Goal: Task Accomplishment & Management: Manage account settings

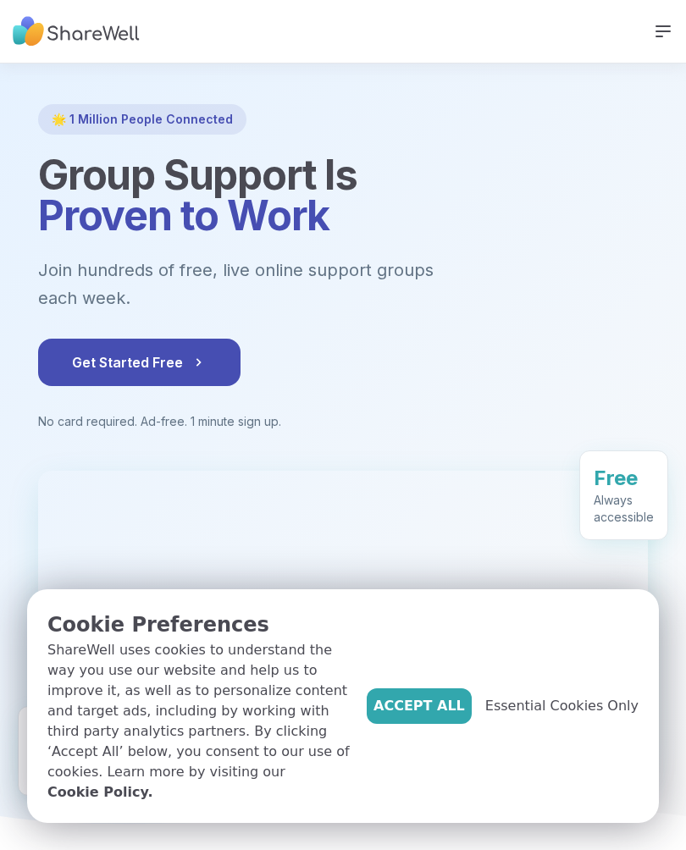
click at [451, 716] on span "Accept All" at bounding box center [418, 706] width 91 height 20
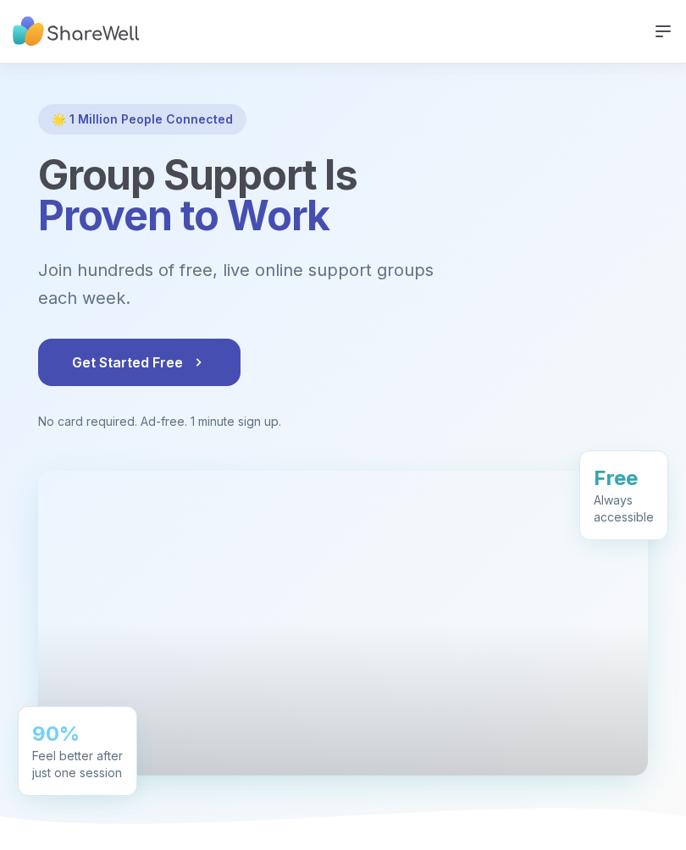
click at [180, 352] on span "Get Started Free" at bounding box center [139, 362] width 135 height 20
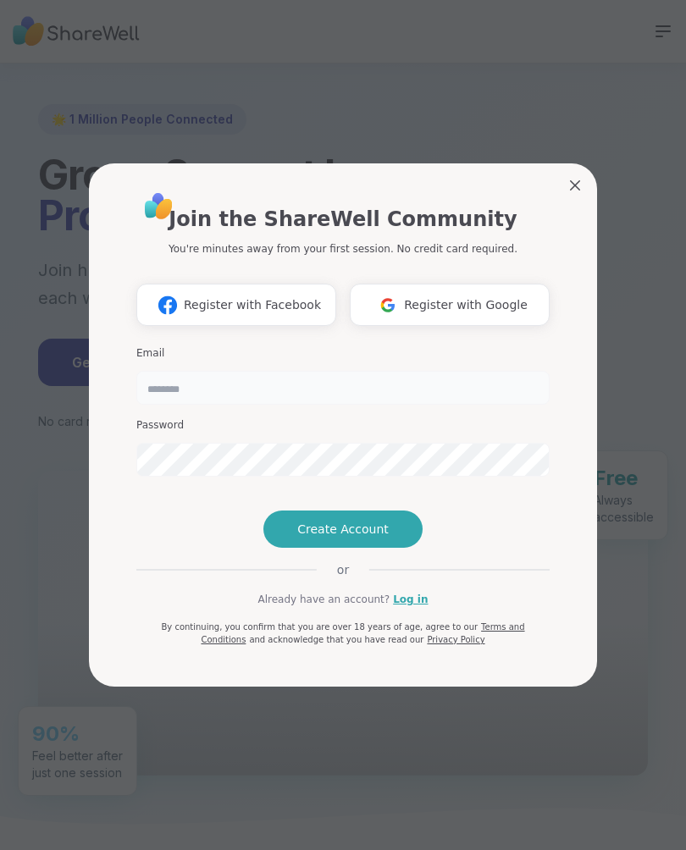
click at [442, 371] on input "email" at bounding box center [342, 388] width 413 height 34
type input "**********"
click at [387, 546] on button "Create Account" at bounding box center [342, 528] width 159 height 37
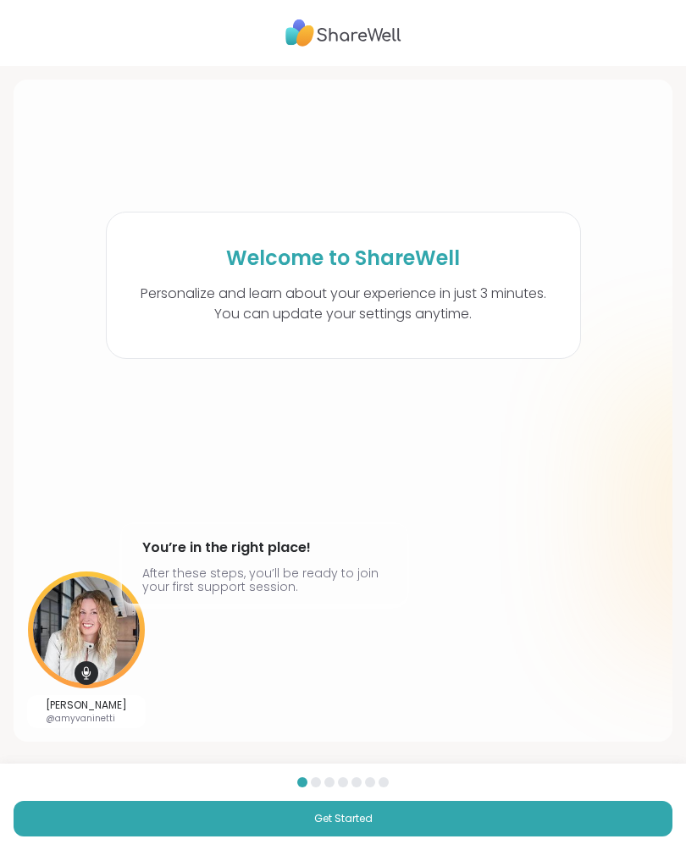
click at [389, 824] on button "Get Started" at bounding box center [343, 819] width 659 height 36
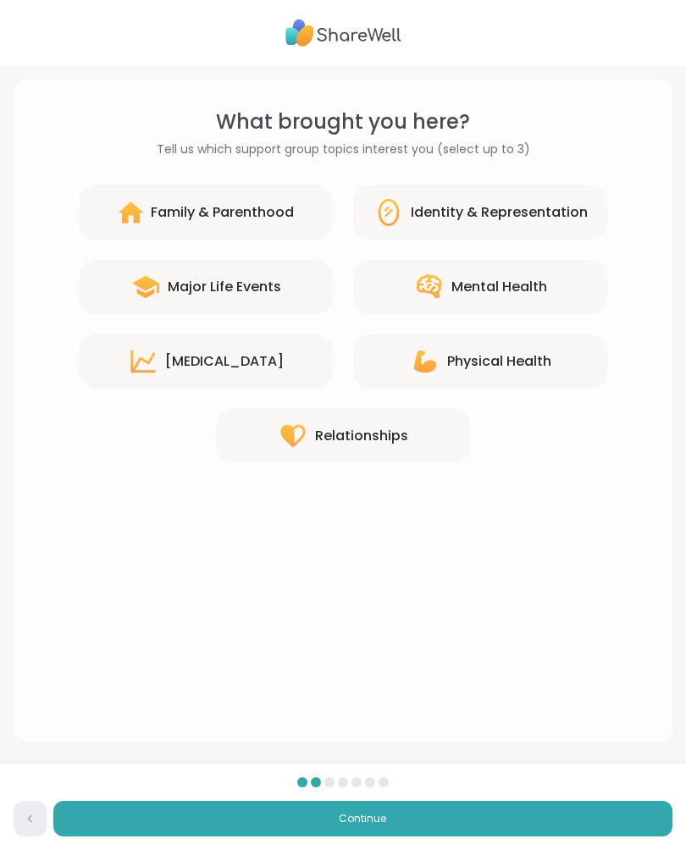
click at [539, 285] on div "Mental Health" at bounding box center [499, 287] width 96 height 20
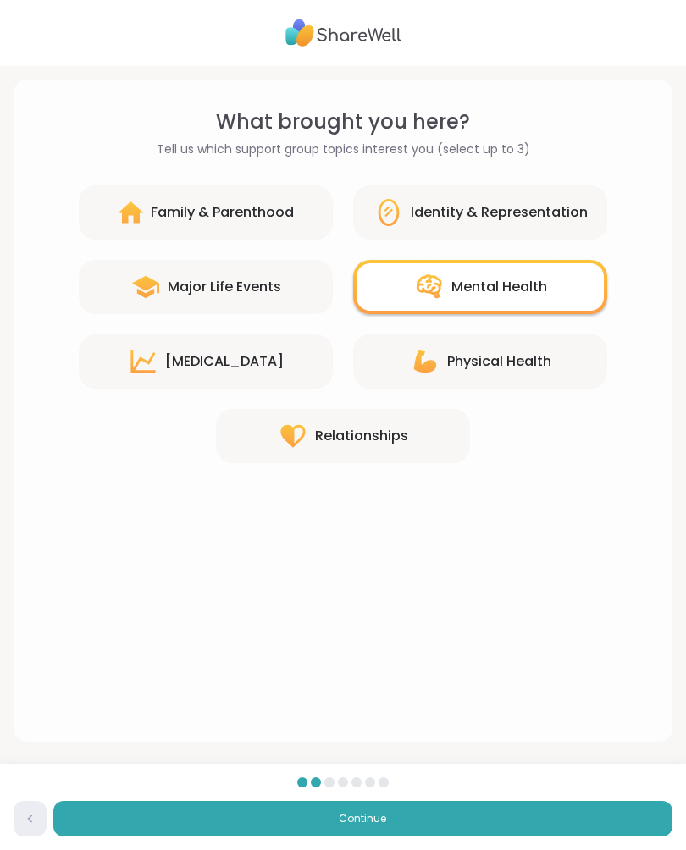
click at [382, 435] on div "Relationships" at bounding box center [361, 436] width 93 height 20
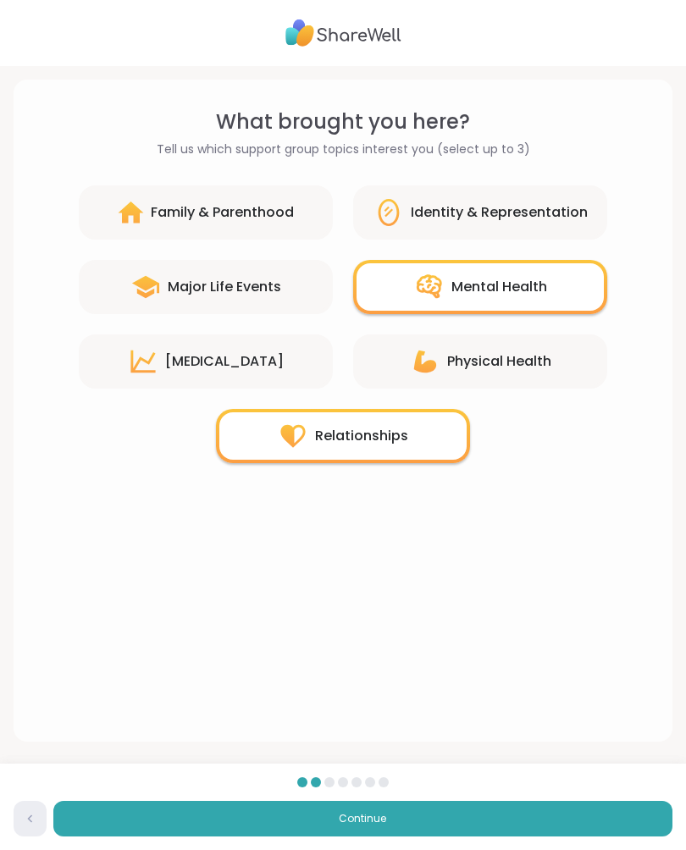
click at [234, 282] on div "Major Life Events" at bounding box center [224, 287] width 113 height 20
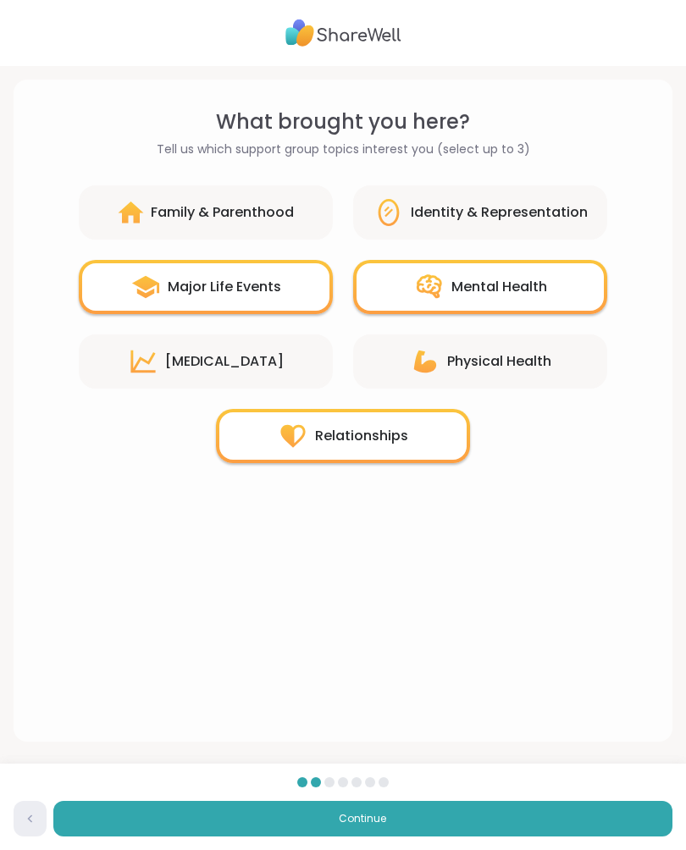
click at [295, 357] on div "[MEDICAL_DATA]" at bounding box center [206, 361] width 254 height 54
click at [407, 811] on button "Continue" at bounding box center [362, 819] width 619 height 36
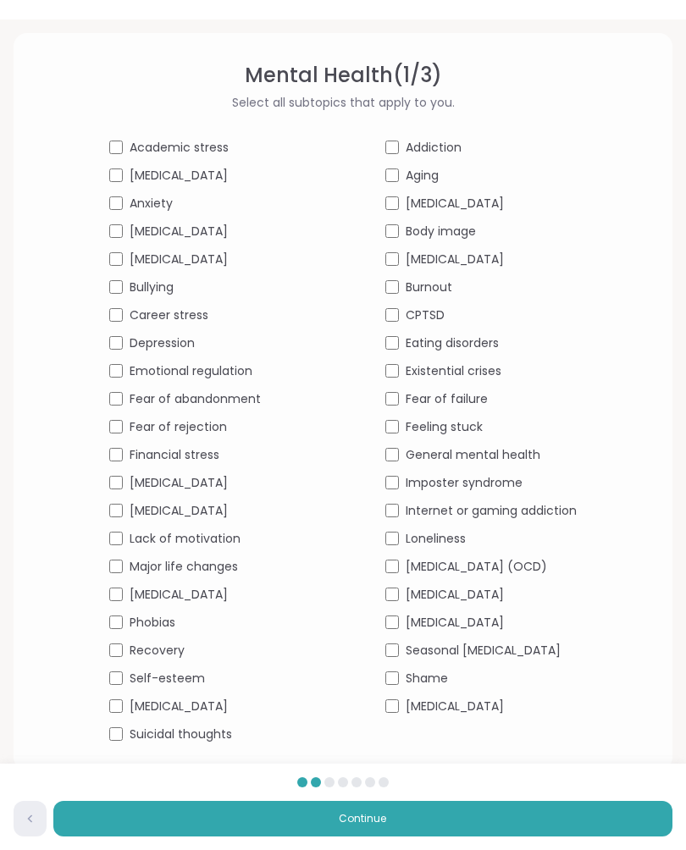
scroll to position [47, 0]
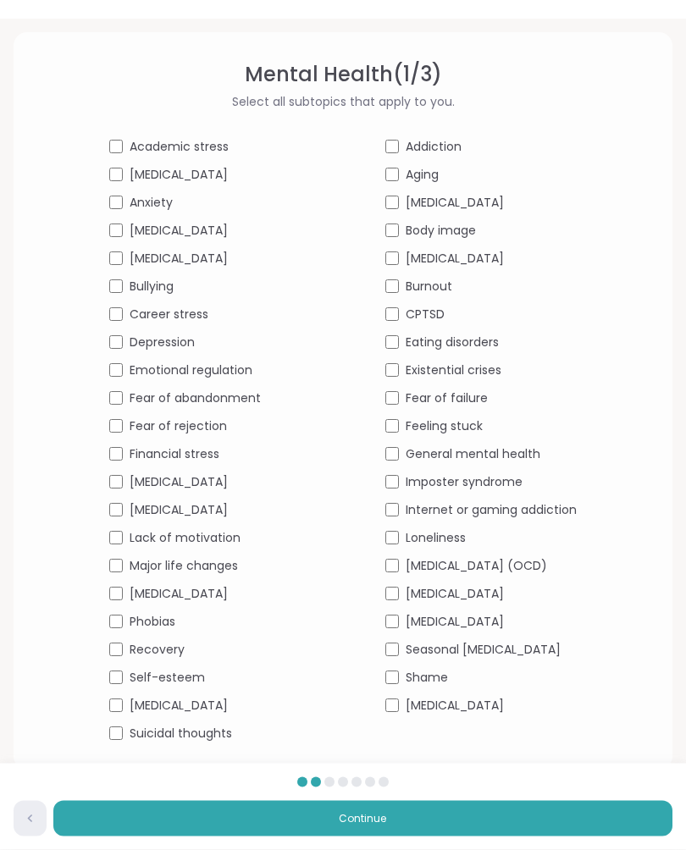
click at [461, 836] on button "Continue" at bounding box center [362, 819] width 619 height 36
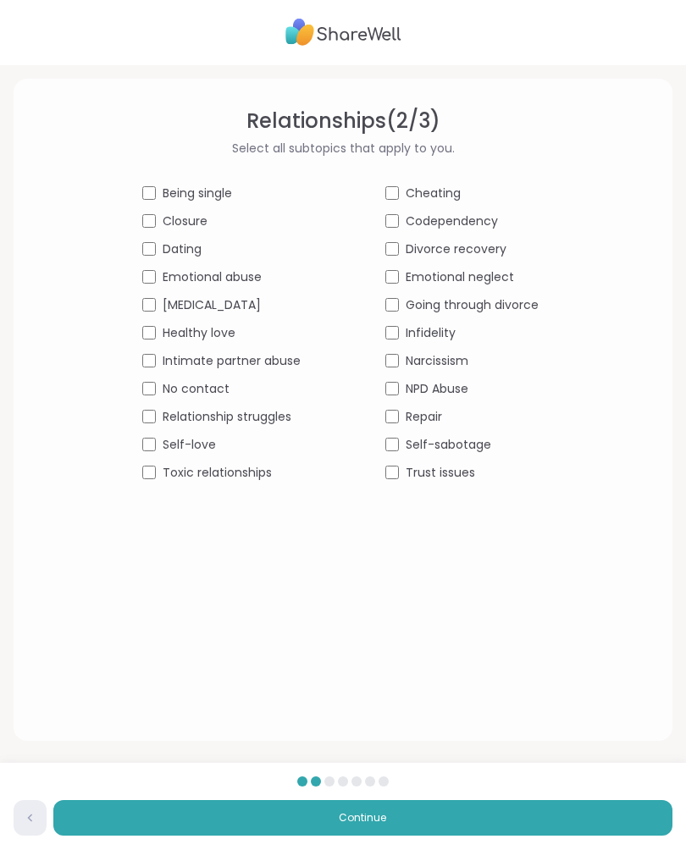
click at [401, 836] on button "Continue" at bounding box center [362, 819] width 619 height 36
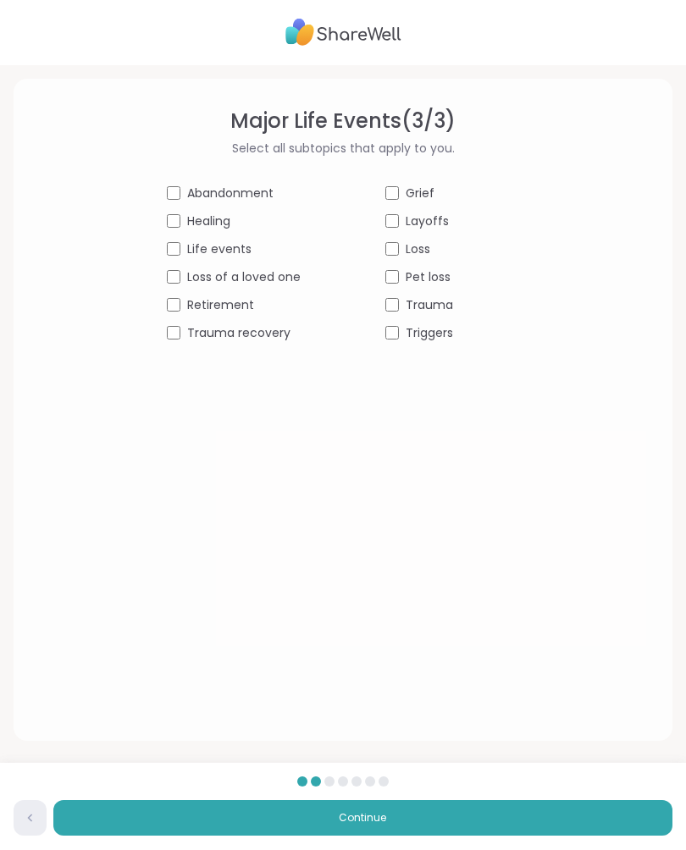
click at [180, 270] on div "Loss of a loved one" at bounding box center [234, 278] width 134 height 18
click at [417, 836] on button "Continue" at bounding box center [362, 819] width 619 height 36
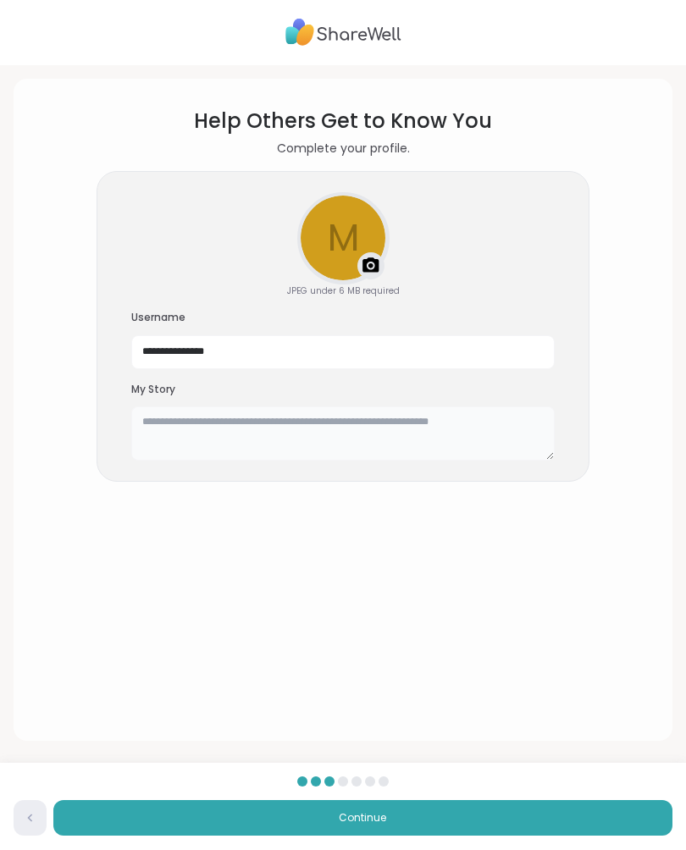
click at [498, 420] on textarea at bounding box center [342, 434] width 423 height 54
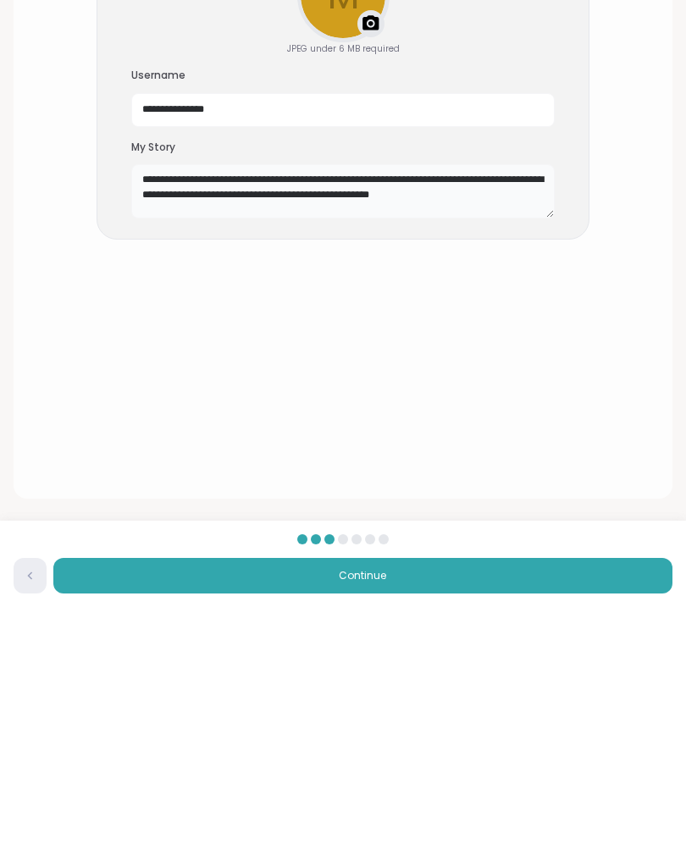
type textarea "**********"
click at [418, 801] on button "Continue" at bounding box center [362, 819] width 619 height 36
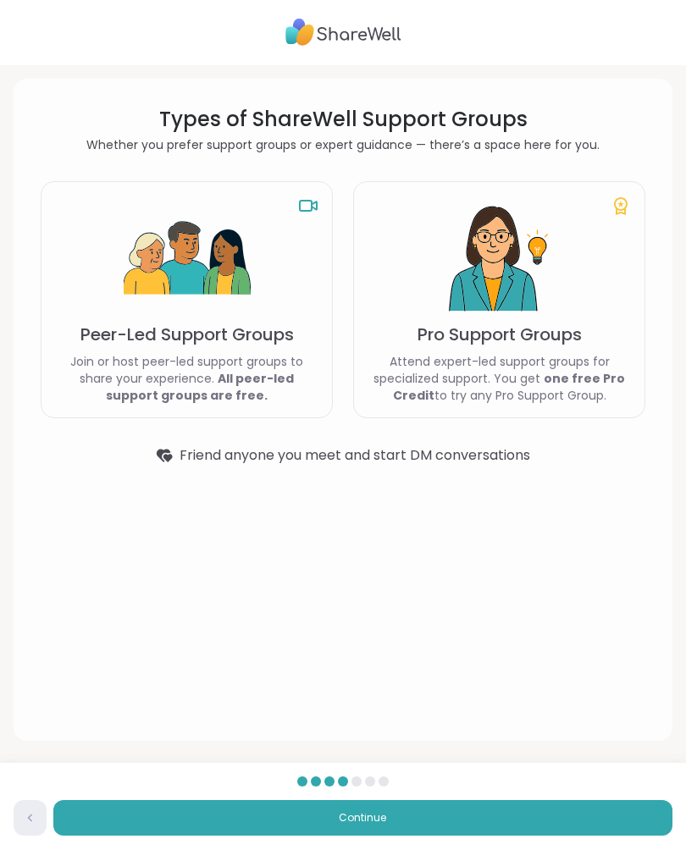
click at [212, 341] on p "Peer-Led Support Groups" at bounding box center [186, 335] width 213 height 24
click at [434, 813] on button "Continue" at bounding box center [362, 819] width 619 height 36
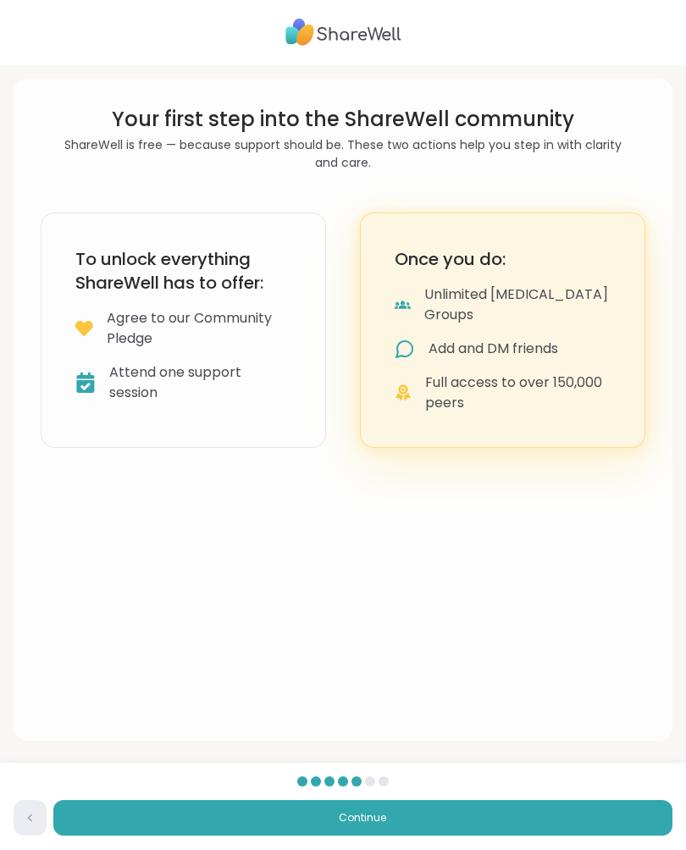
click at [424, 808] on button "Continue" at bounding box center [362, 819] width 619 height 36
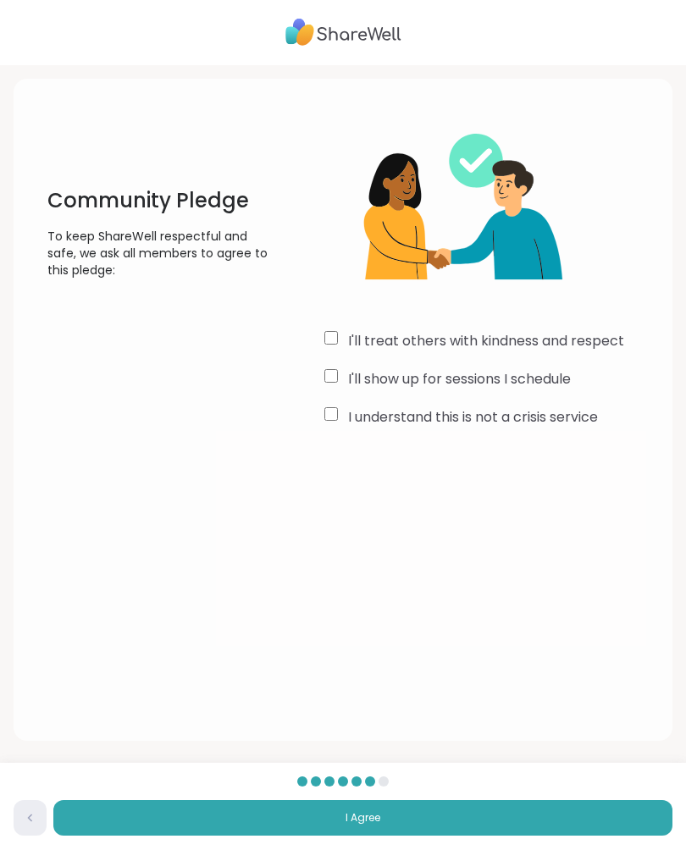
click at [465, 809] on button "I Agree" at bounding box center [362, 819] width 619 height 36
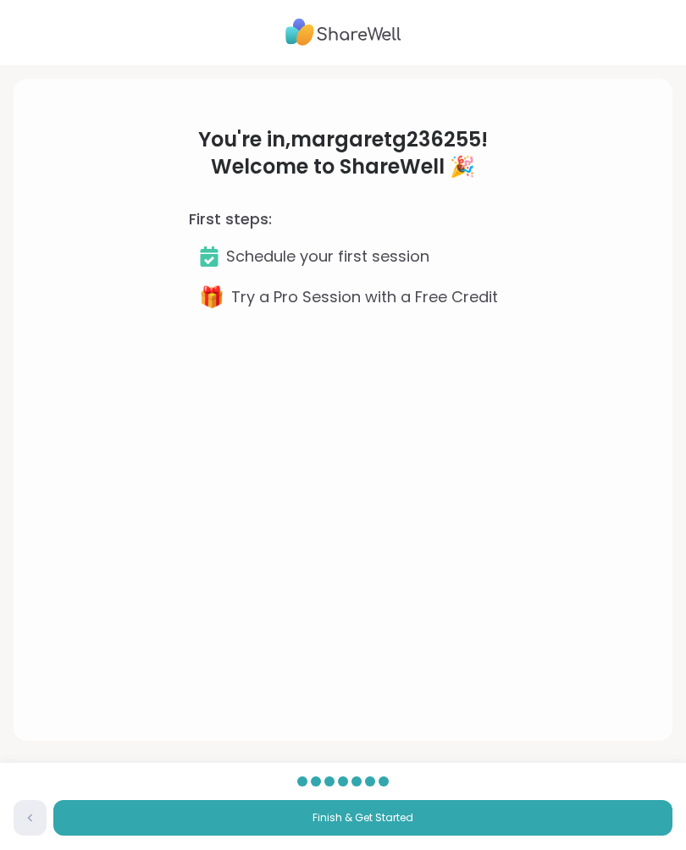
click at [405, 254] on p "Schedule your first session" at bounding box center [327, 257] width 203 height 24
click at [367, 260] on p "Schedule your first session" at bounding box center [327, 257] width 203 height 24
click at [462, 814] on button "Finish & Get Started" at bounding box center [362, 819] width 619 height 36
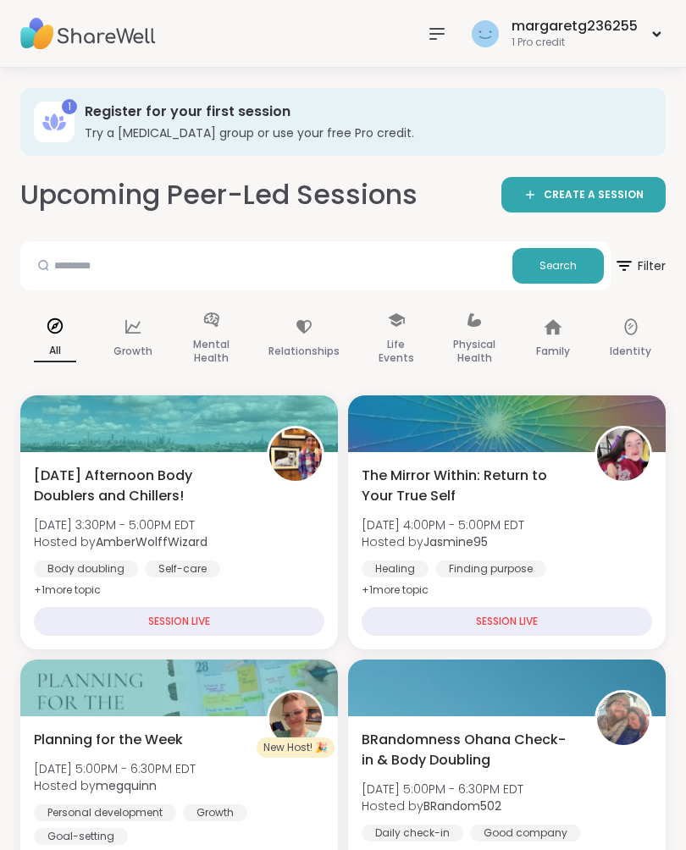
click at [640, 262] on span "Filter" at bounding box center [640, 265] width 52 height 41
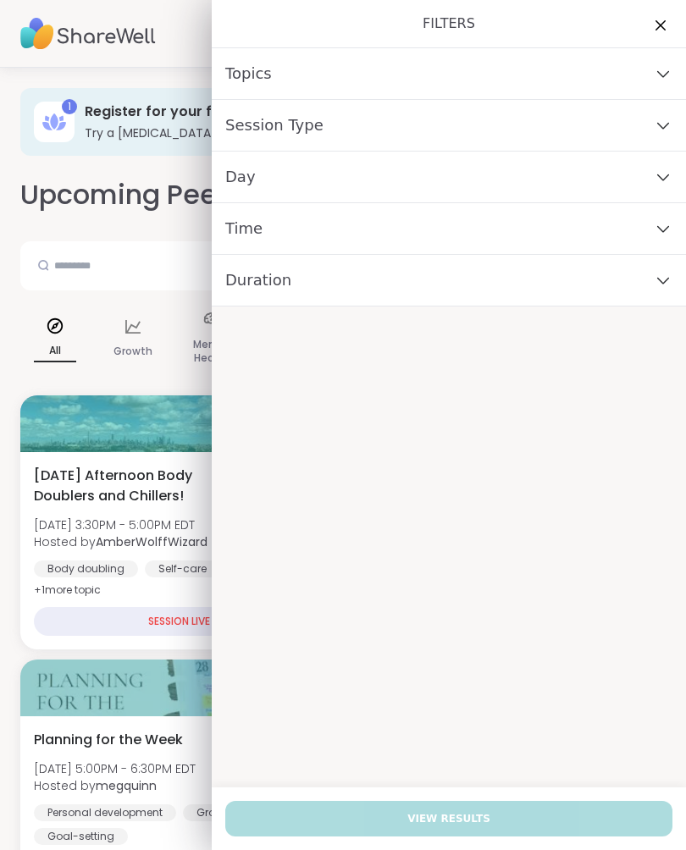
click at [673, 187] on div "Day" at bounding box center [449, 178] width 474 height 52
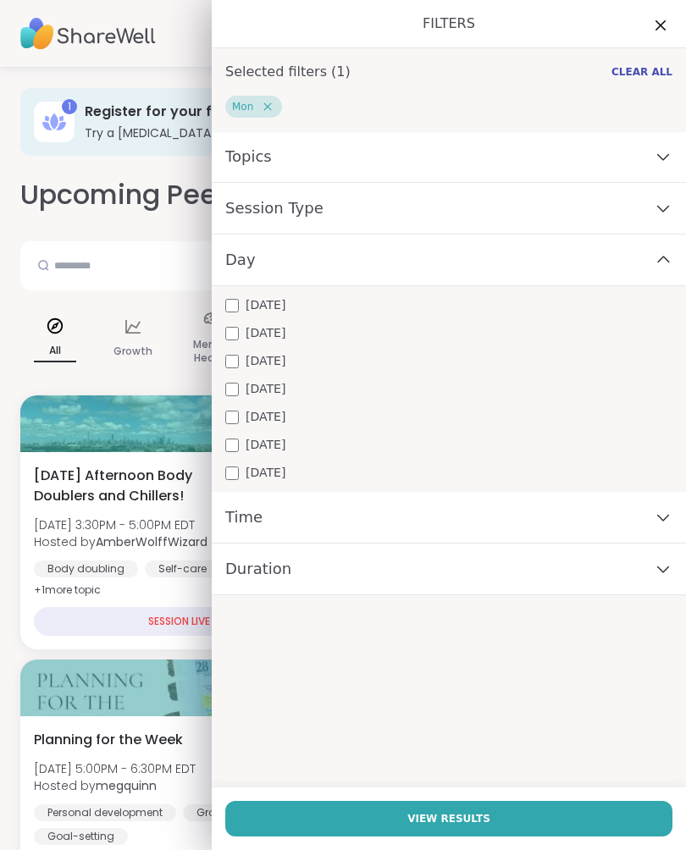
click at [673, 572] on div "Duration" at bounding box center [449, 569] width 474 height 52
click at [667, 160] on icon at bounding box center [663, 157] width 19 height 12
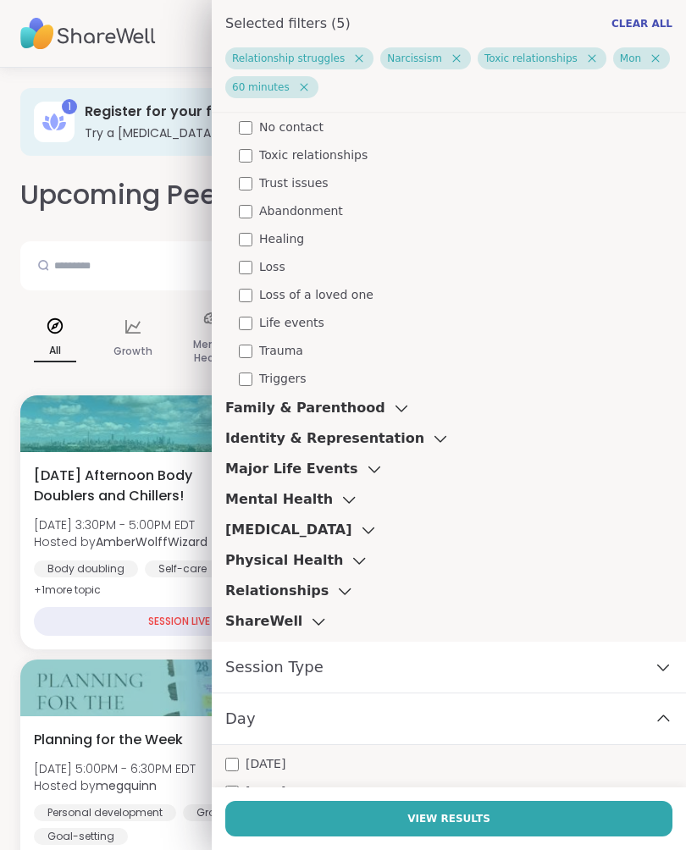
scroll to position [554, 0]
click at [683, 661] on div "Session Type" at bounding box center [449, 667] width 474 height 52
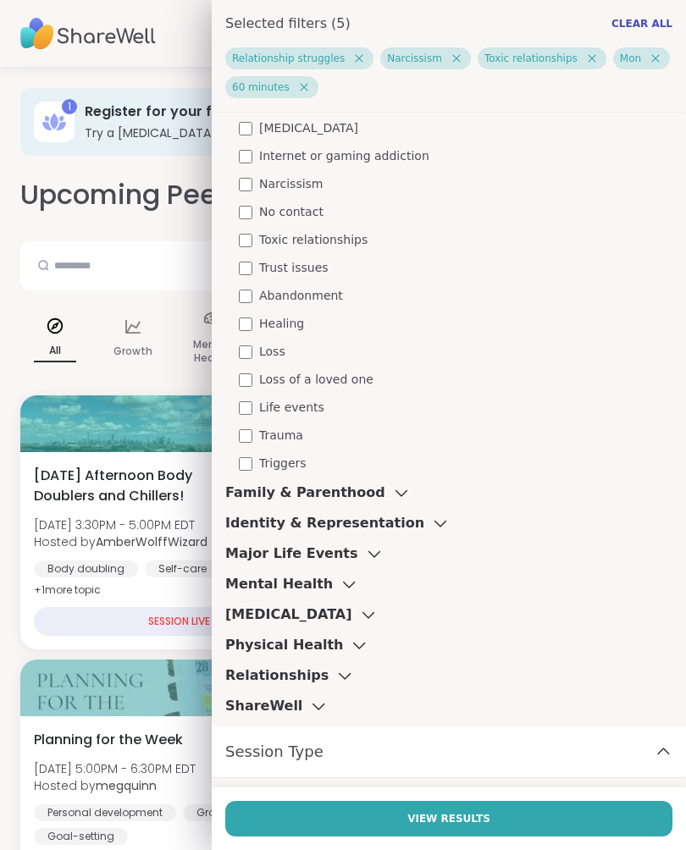
scroll to position [466, 0]
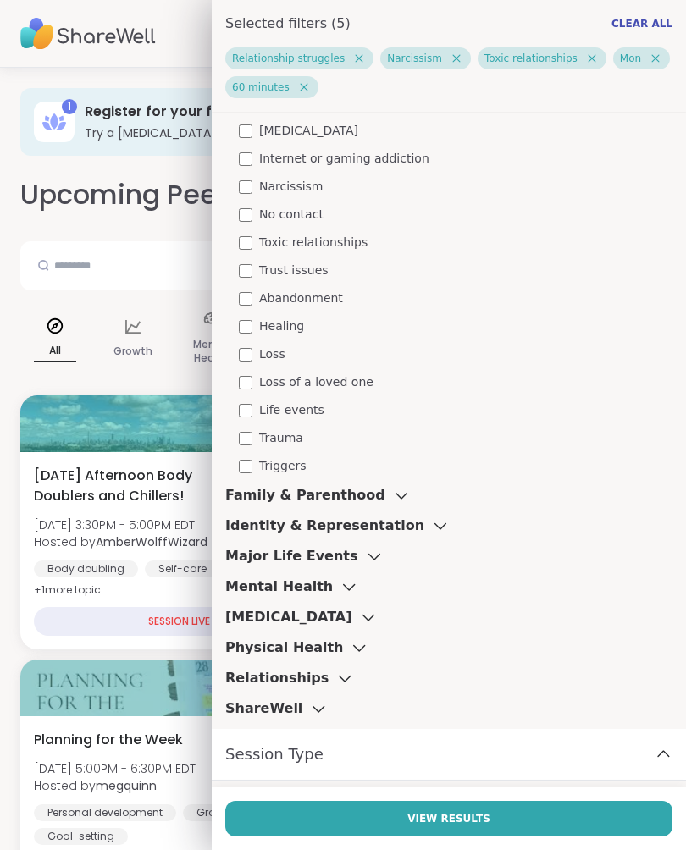
click at [392, 491] on icon at bounding box center [401, 495] width 19 height 12
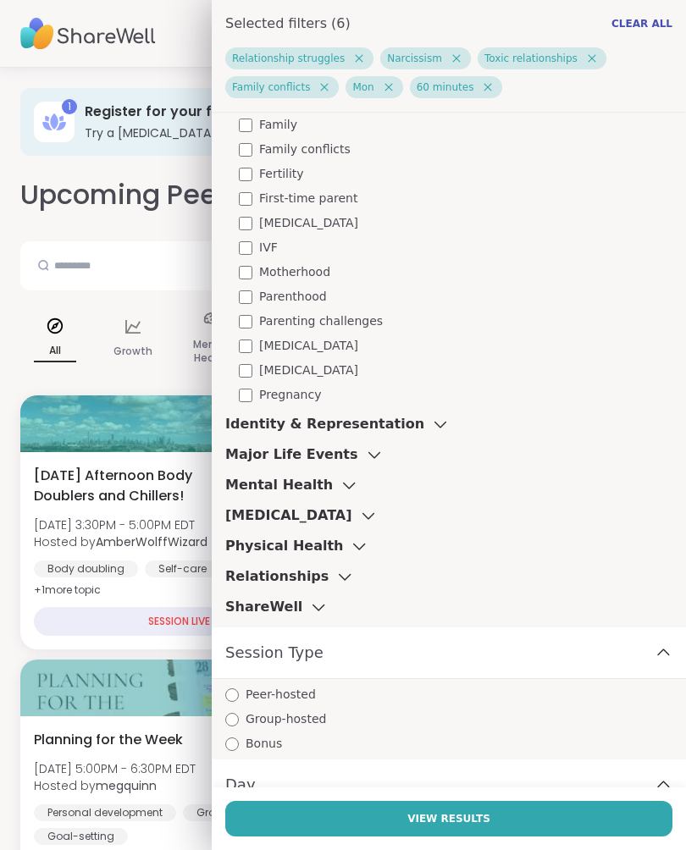
scroll to position [1059, 0]
click at [431, 422] on icon at bounding box center [440, 423] width 19 height 12
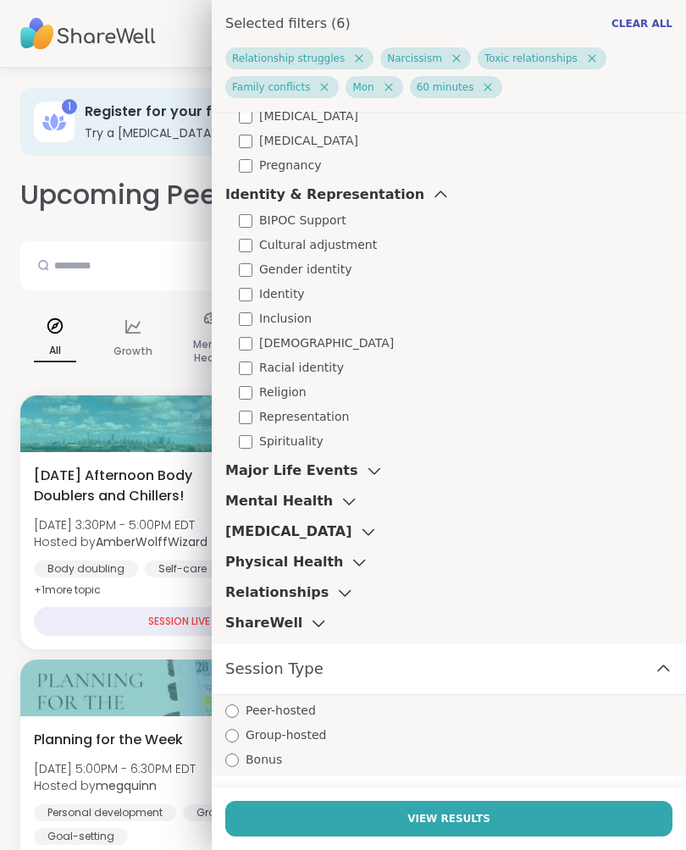
scroll to position [1288, 0]
click at [365, 466] on icon at bounding box center [374, 470] width 19 height 12
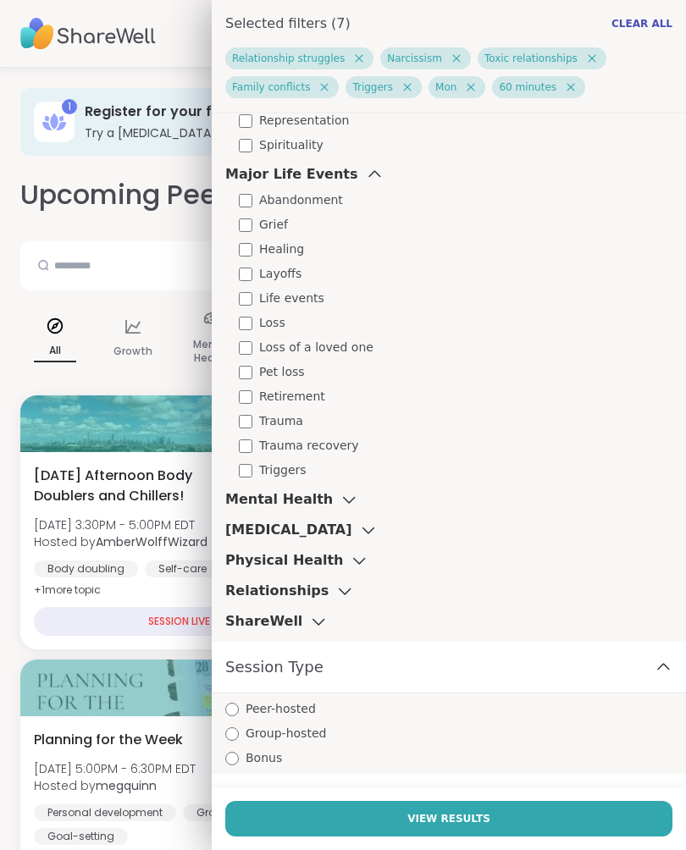
scroll to position [1582, 0]
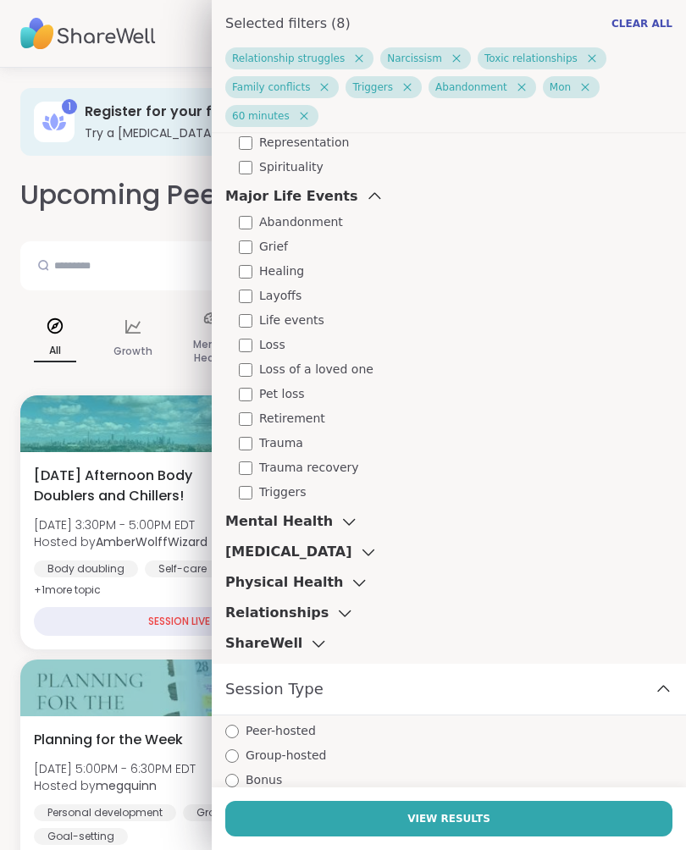
click at [339, 519] on icon at bounding box center [348, 522] width 19 height 12
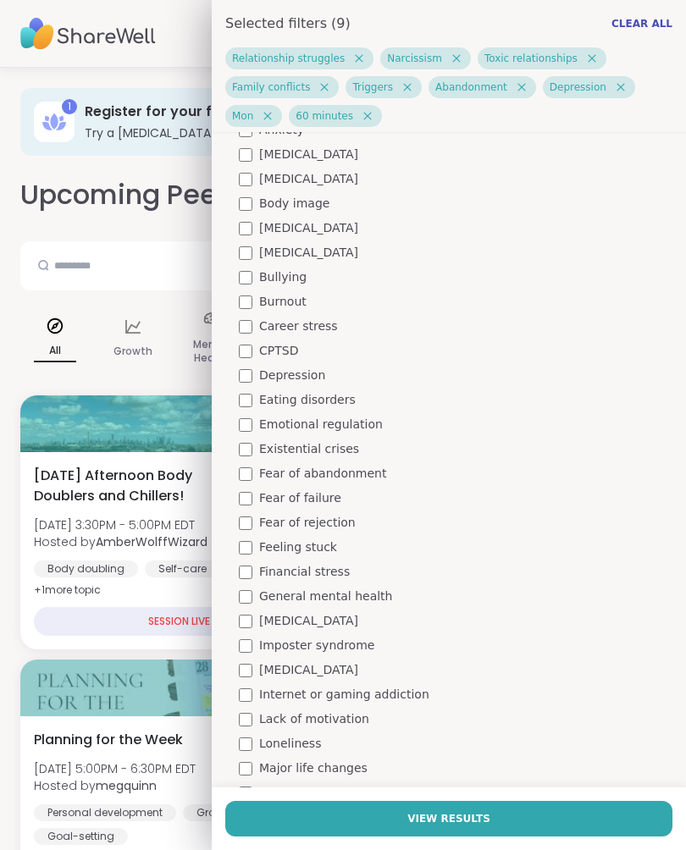
scroll to position [2099, 0]
click at [251, 515] on div "Fear of rejection" at bounding box center [455, 522] width 433 height 18
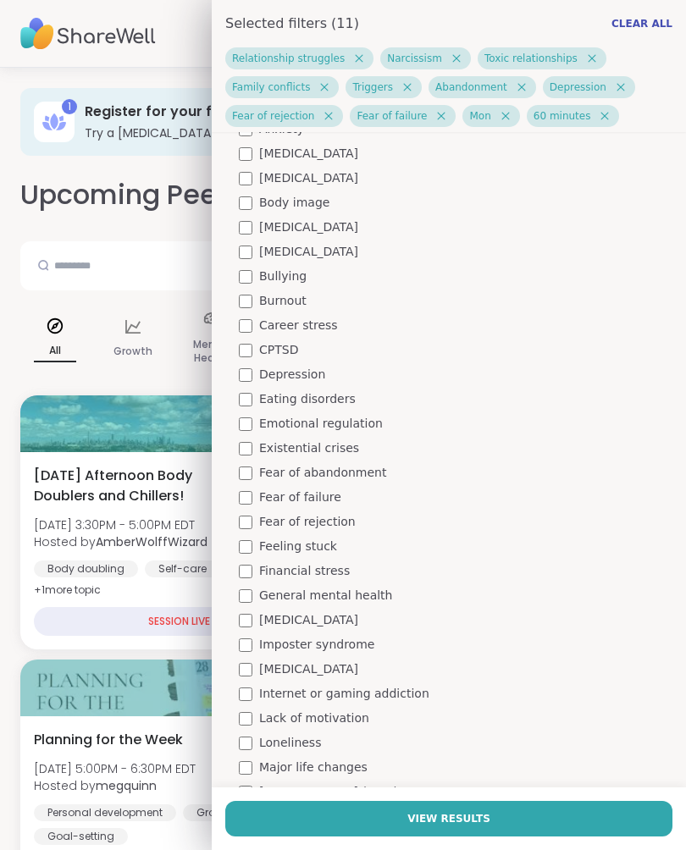
click at [254, 466] on div "Fear of abandonment" at bounding box center [455, 473] width 433 height 18
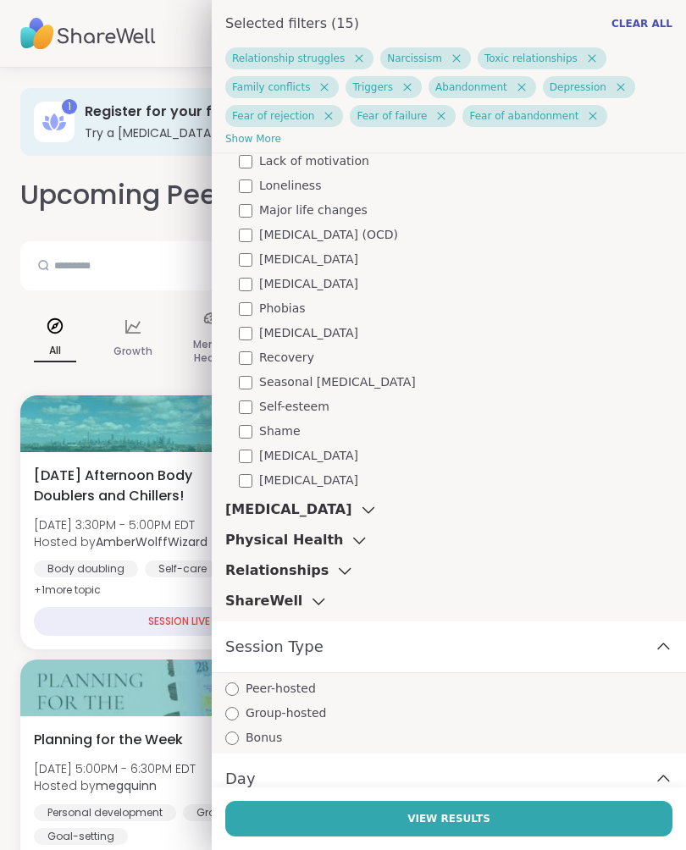
scroll to position [2683, 0]
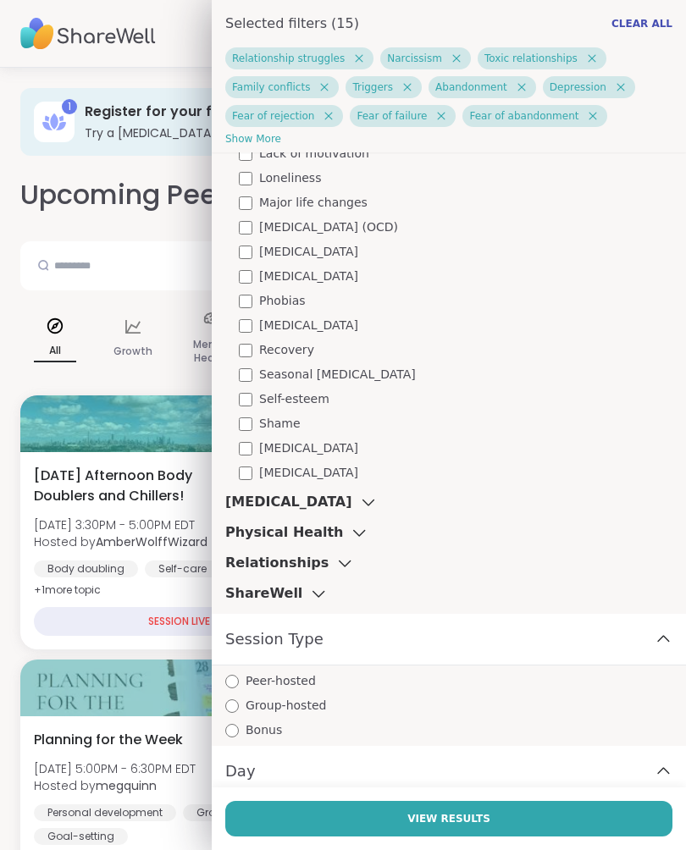
click at [359, 500] on icon at bounding box center [368, 502] width 19 height 12
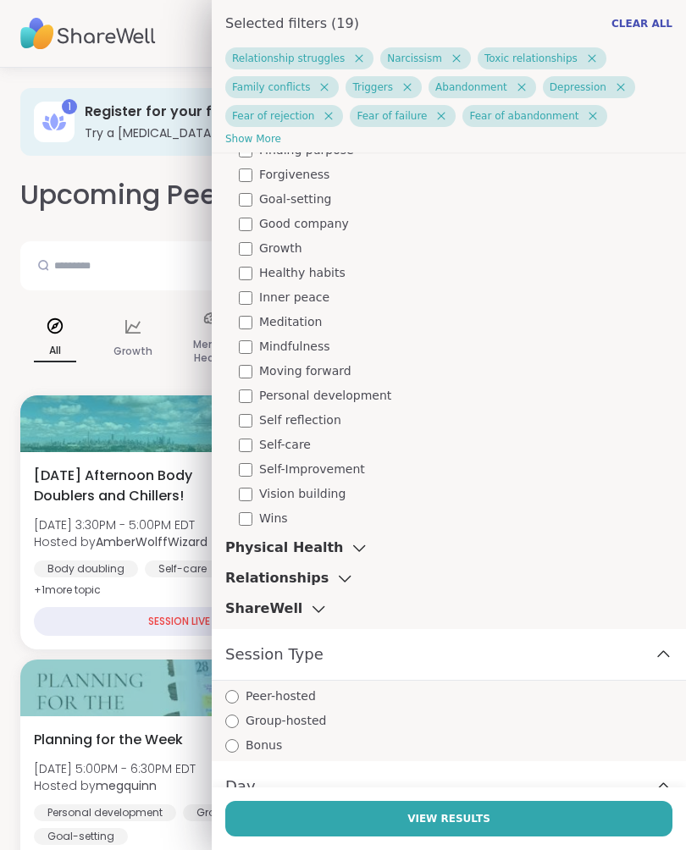
scroll to position [3261, 0]
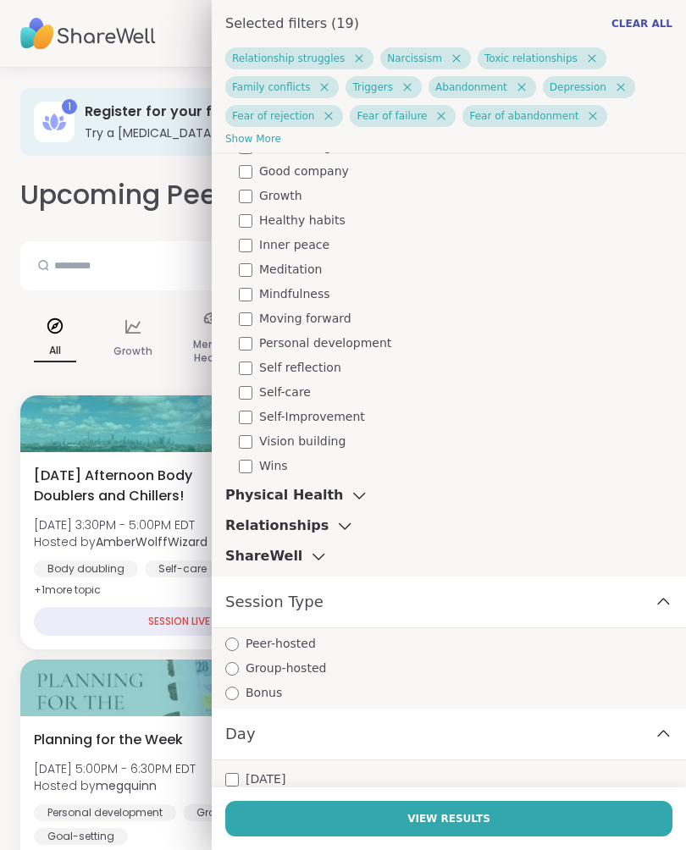
click at [350, 491] on icon at bounding box center [359, 495] width 19 height 12
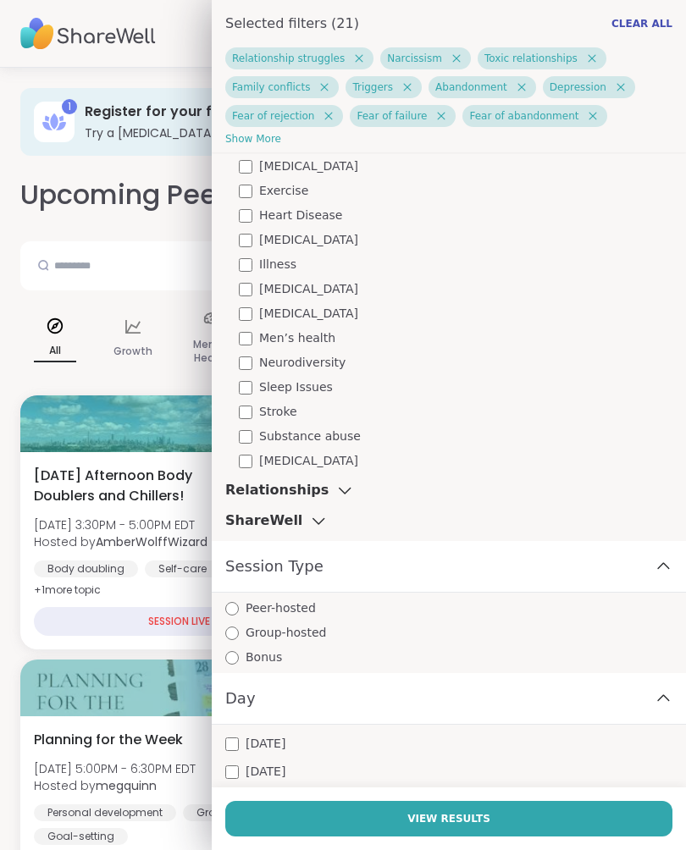
scroll to position [3881, 0]
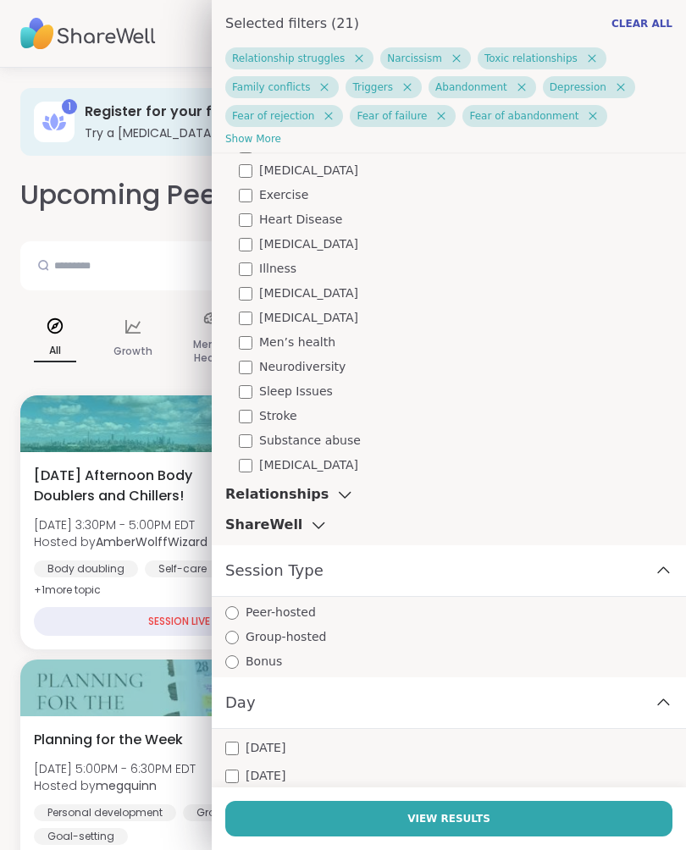
click at [336, 493] on icon at bounding box center [344, 494] width 19 height 12
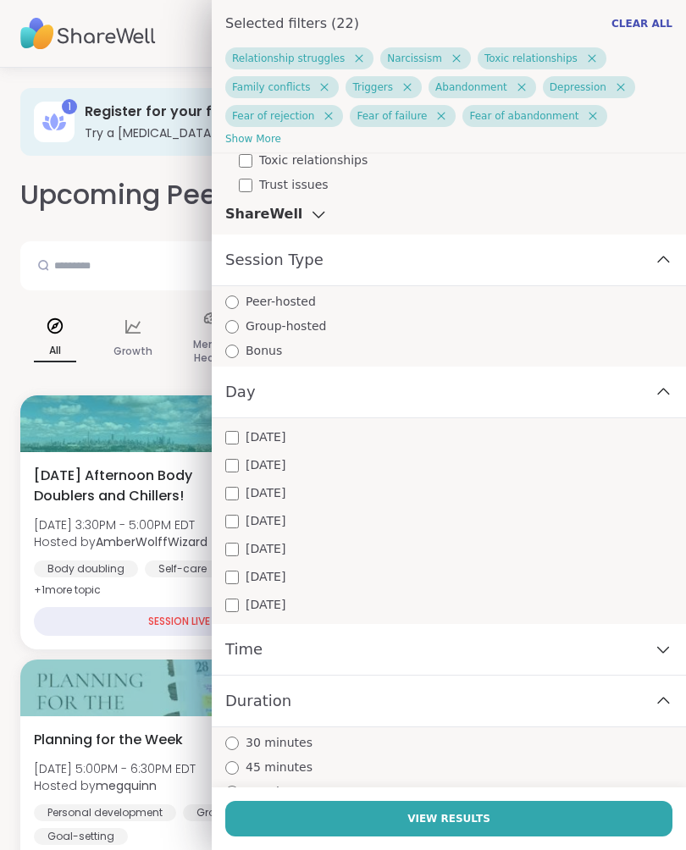
scroll to position [4749, 0]
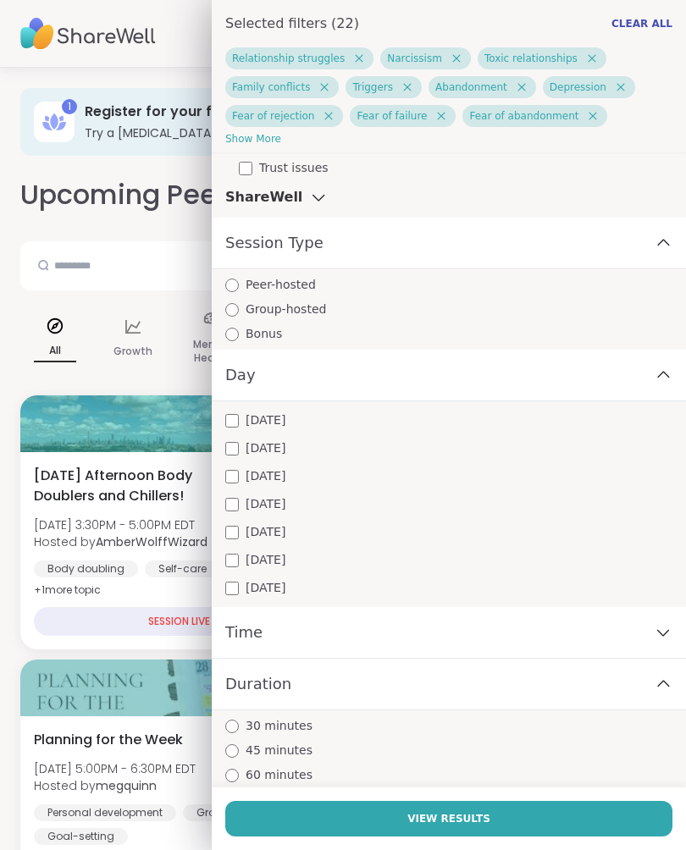
click at [674, 637] on div "Time" at bounding box center [449, 633] width 474 height 52
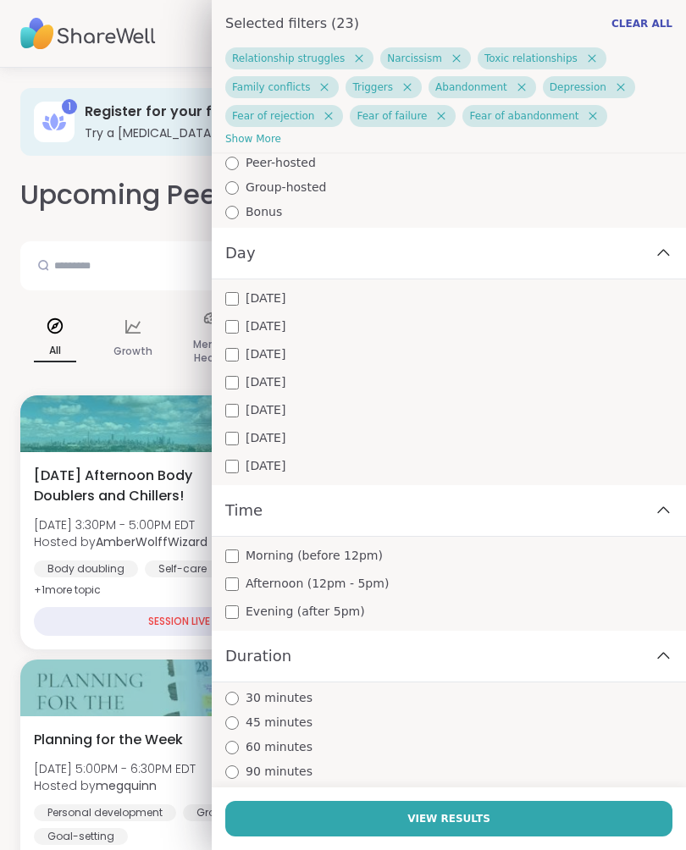
scroll to position [4871, 0]
click at [467, 818] on span "View Results" at bounding box center [448, 818] width 83 height 15
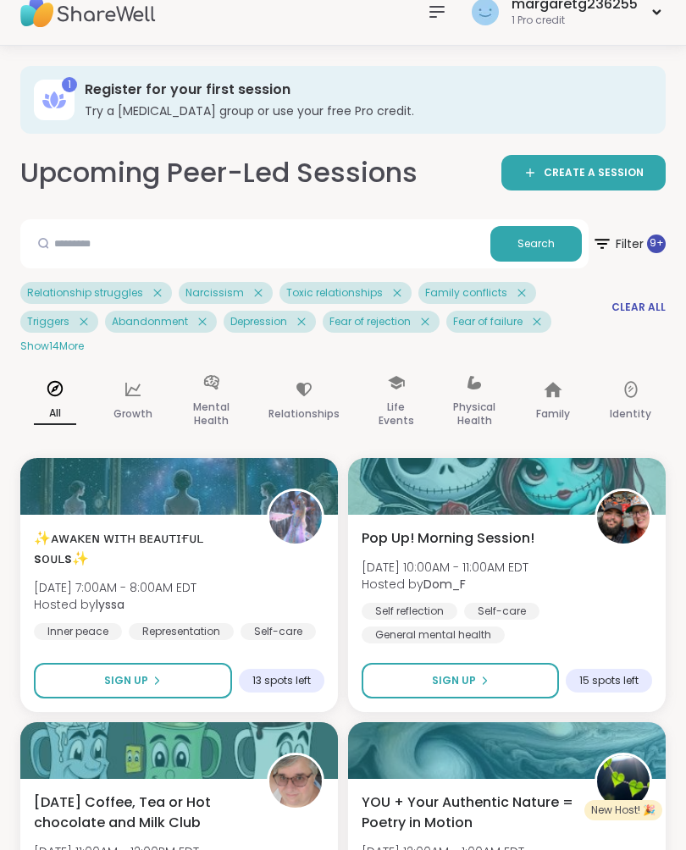
scroll to position [0, 0]
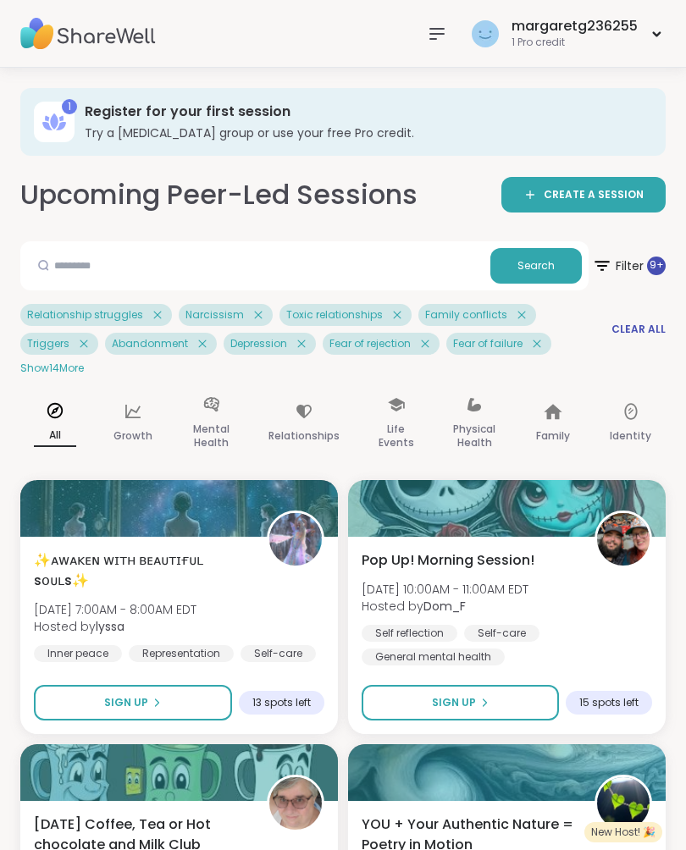
click at [631, 259] on span "Filter 9 +" at bounding box center [629, 265] width 74 height 41
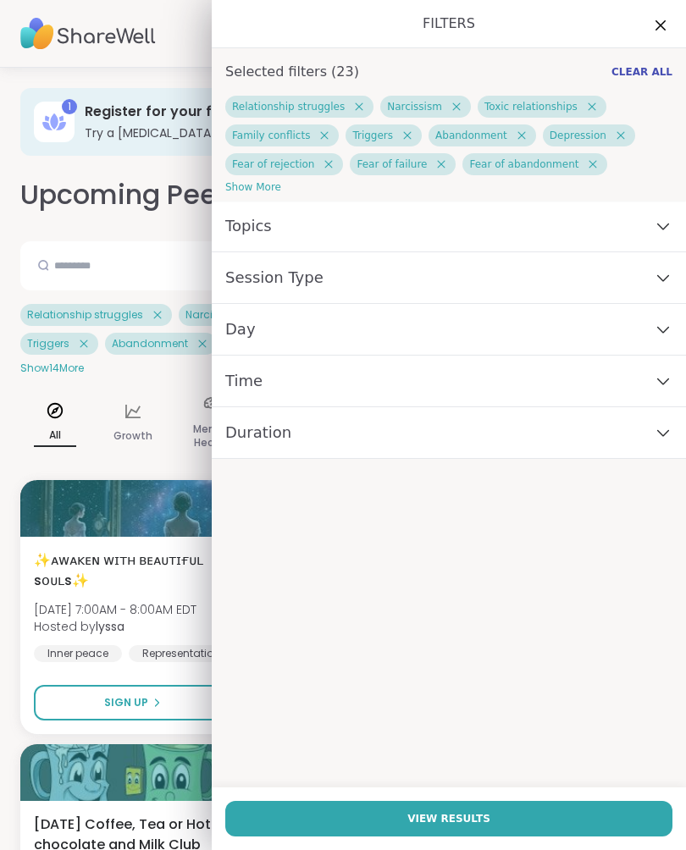
click at [674, 274] on div "Session Type" at bounding box center [449, 278] width 474 height 52
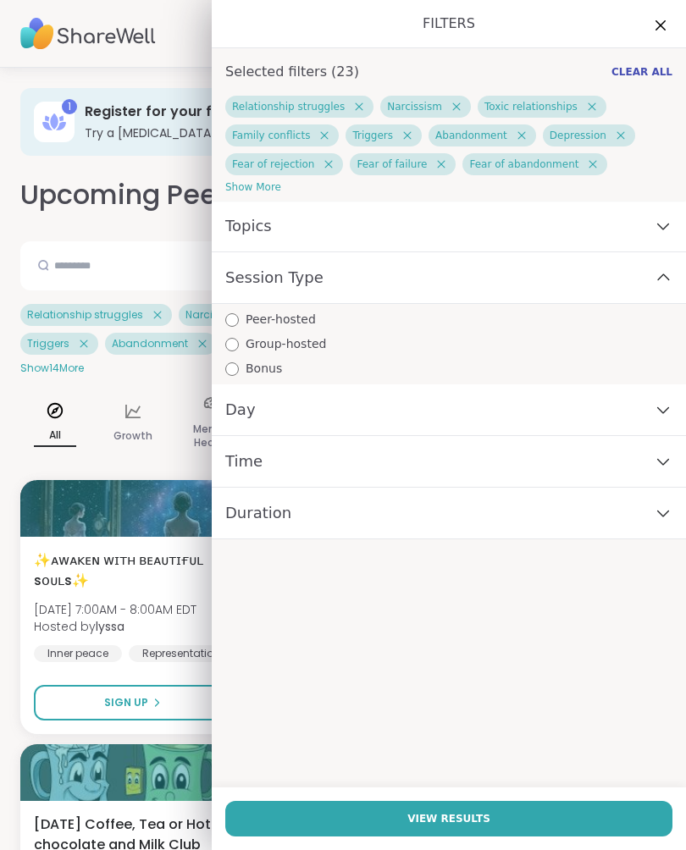
click at [240, 311] on div "Peer-hosted" at bounding box center [455, 320] width 461 height 18
click at [672, 225] on div "Topics" at bounding box center [449, 227] width 474 height 52
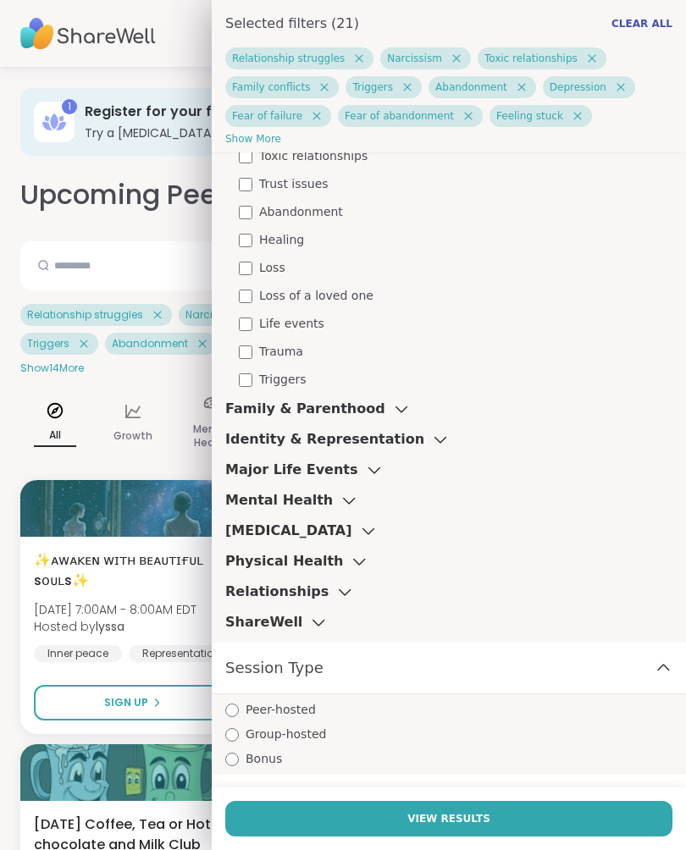
scroll to position [593, 0]
click at [392, 403] on icon at bounding box center [401, 409] width 19 height 12
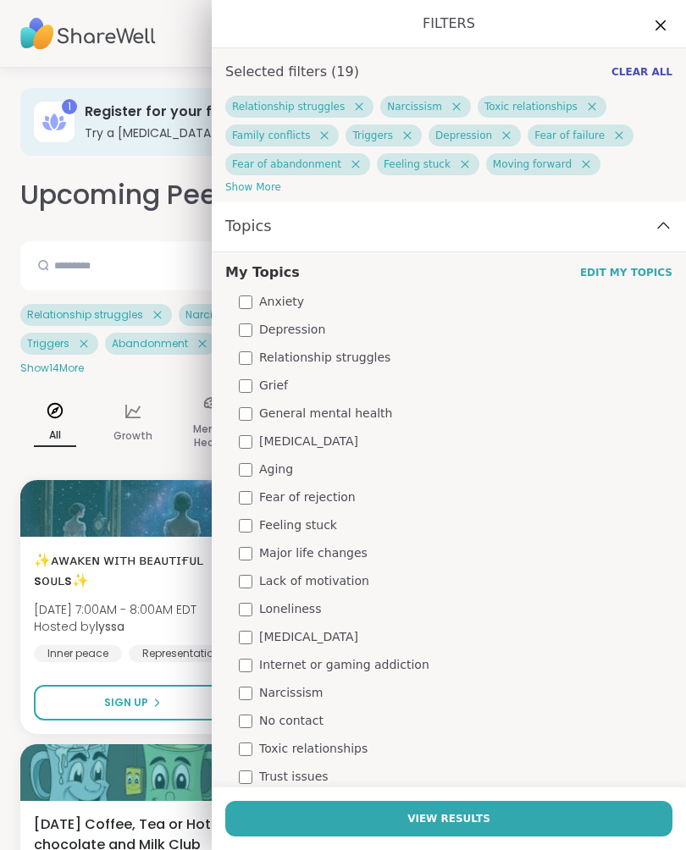
scroll to position [0, 0]
click at [252, 519] on div "Feeling stuck" at bounding box center [455, 525] width 433 height 18
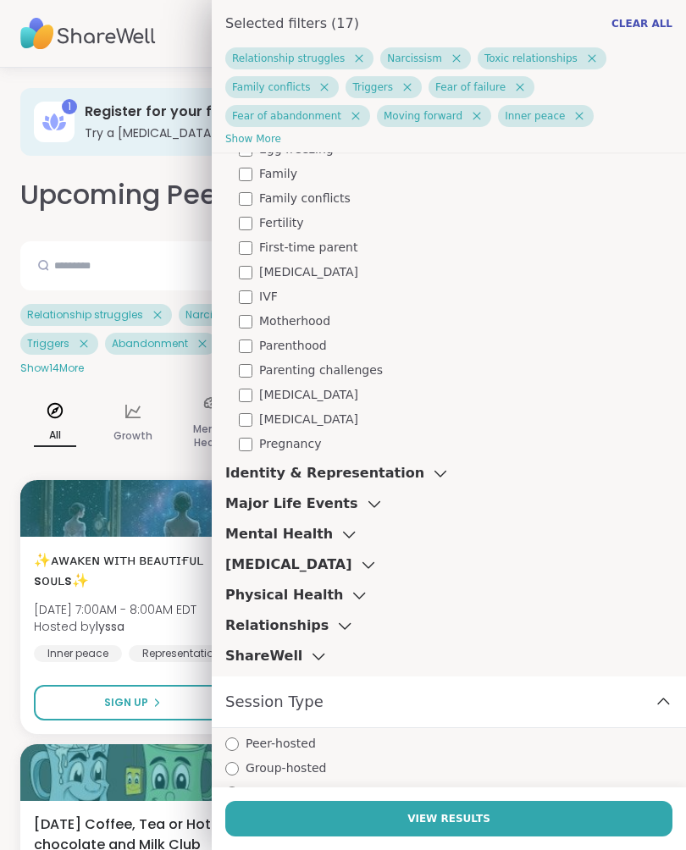
scroll to position [1048, 0]
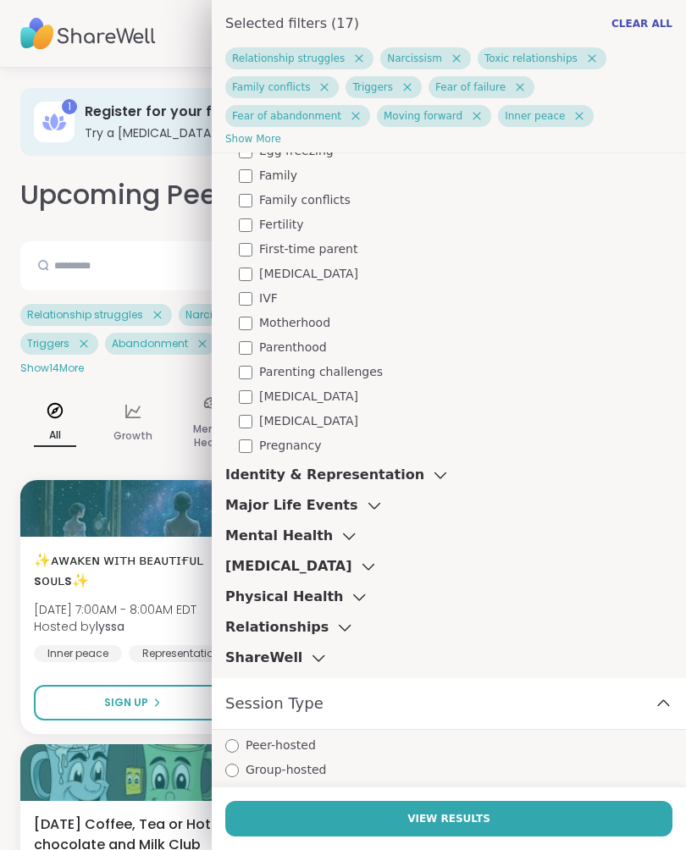
click at [431, 474] on icon at bounding box center [440, 475] width 19 height 12
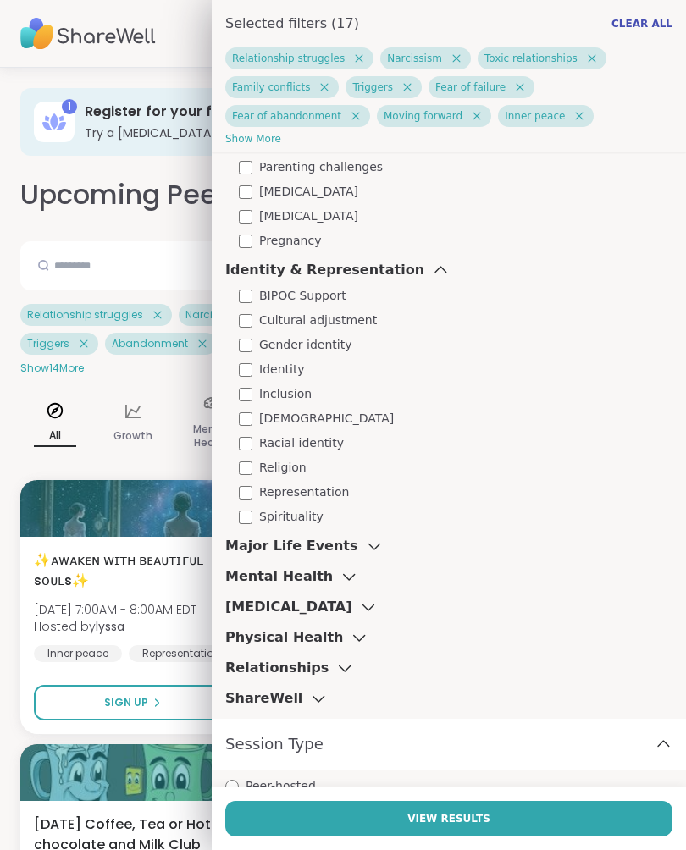
scroll to position [1262, 0]
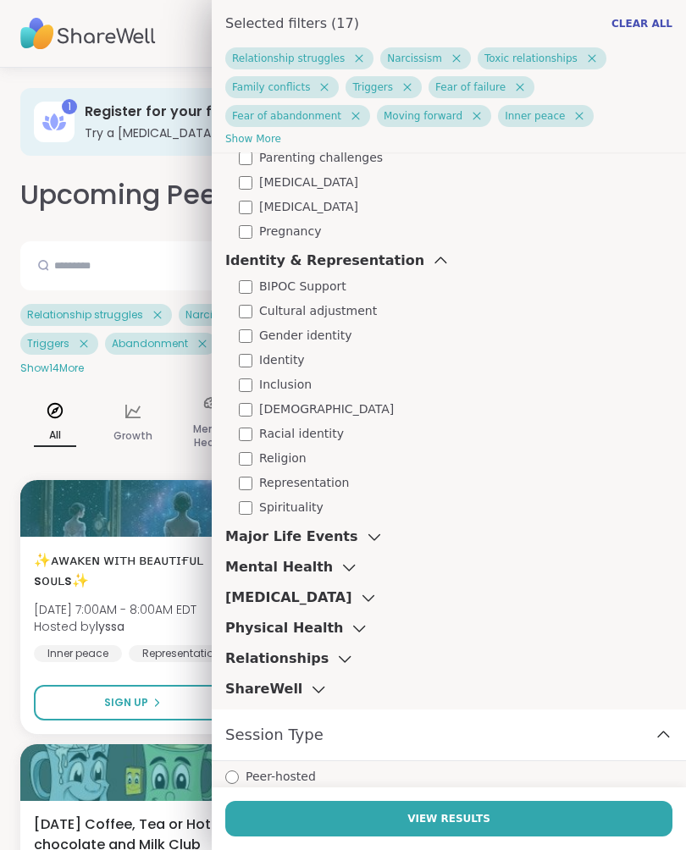
click at [365, 538] on icon at bounding box center [374, 537] width 19 height 12
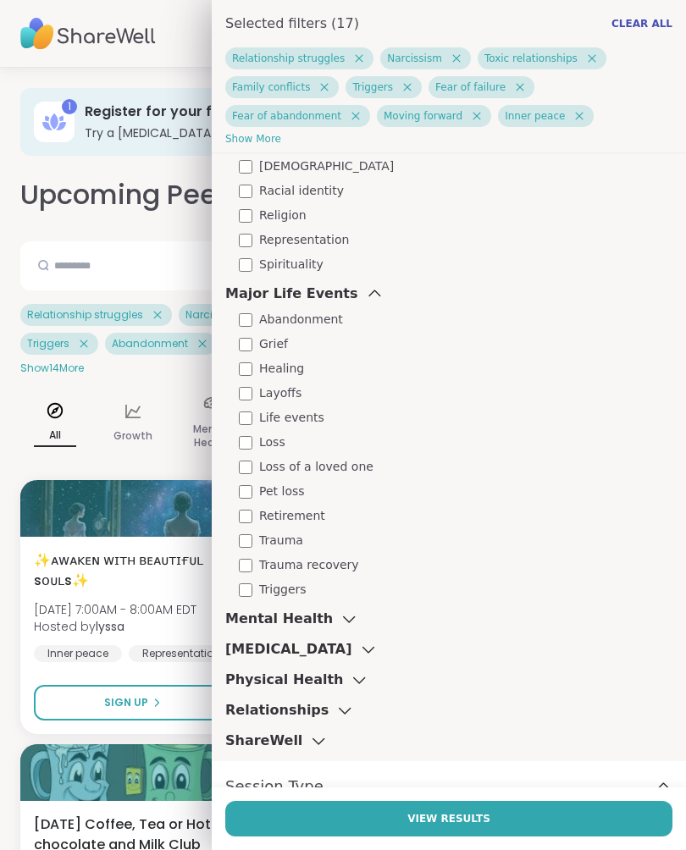
scroll to position [1504, 0]
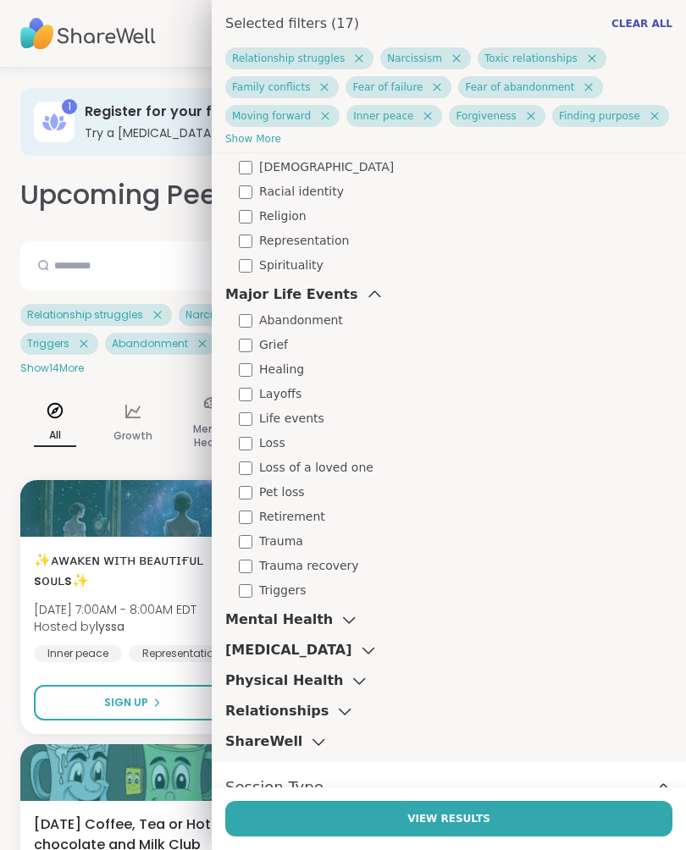
click at [342, 620] on icon at bounding box center [348, 620] width 19 height 12
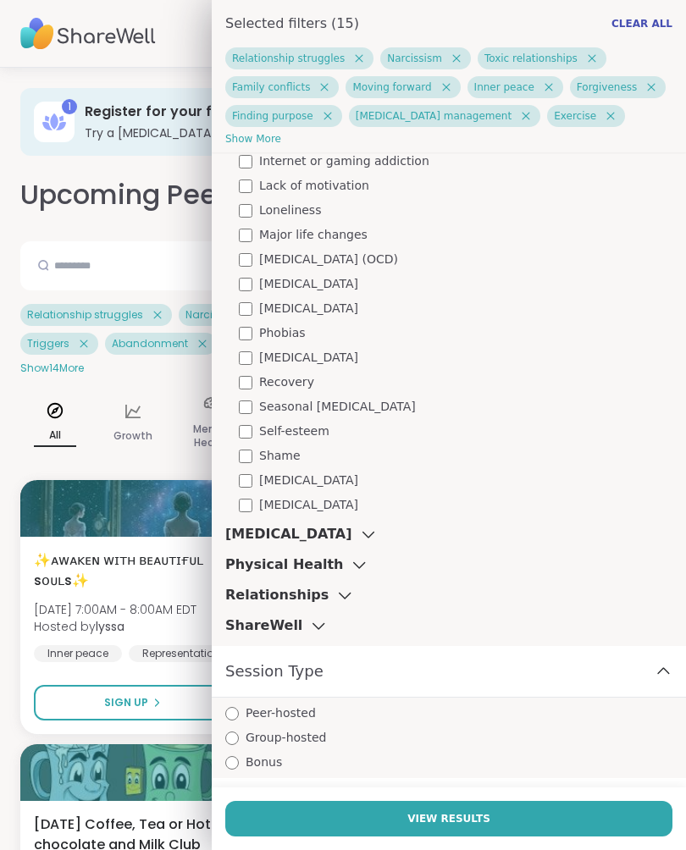
scroll to position [2653, 0]
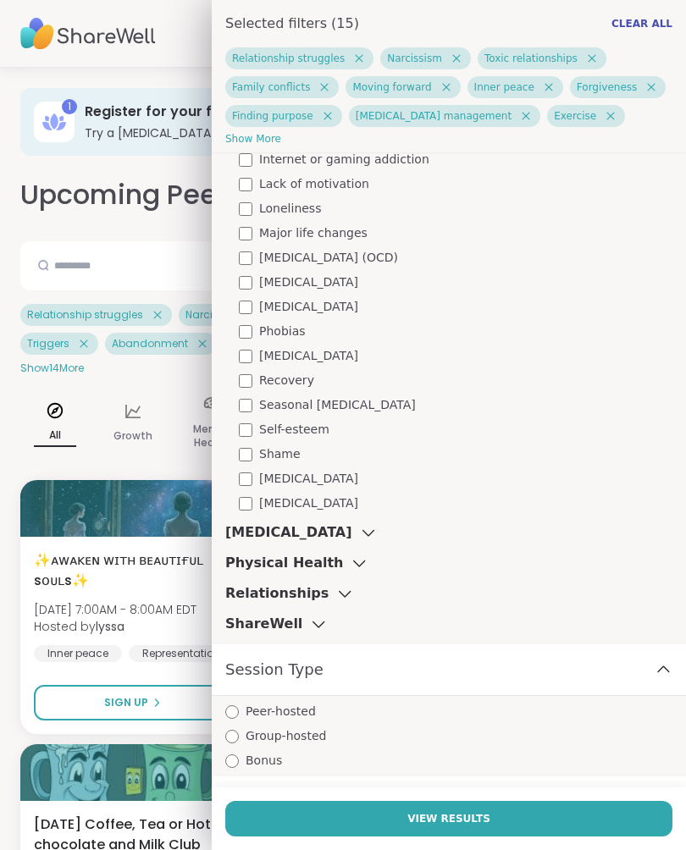
click at [362, 535] on icon at bounding box center [367, 534] width 11 height 6
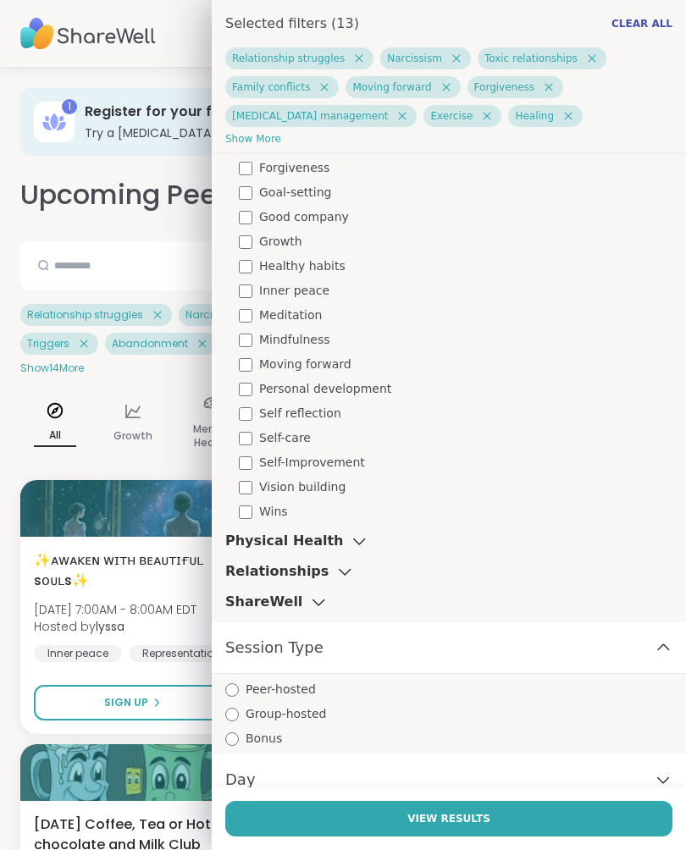
scroll to position [3217, 0]
click at [356, 537] on icon at bounding box center [359, 539] width 19 height 12
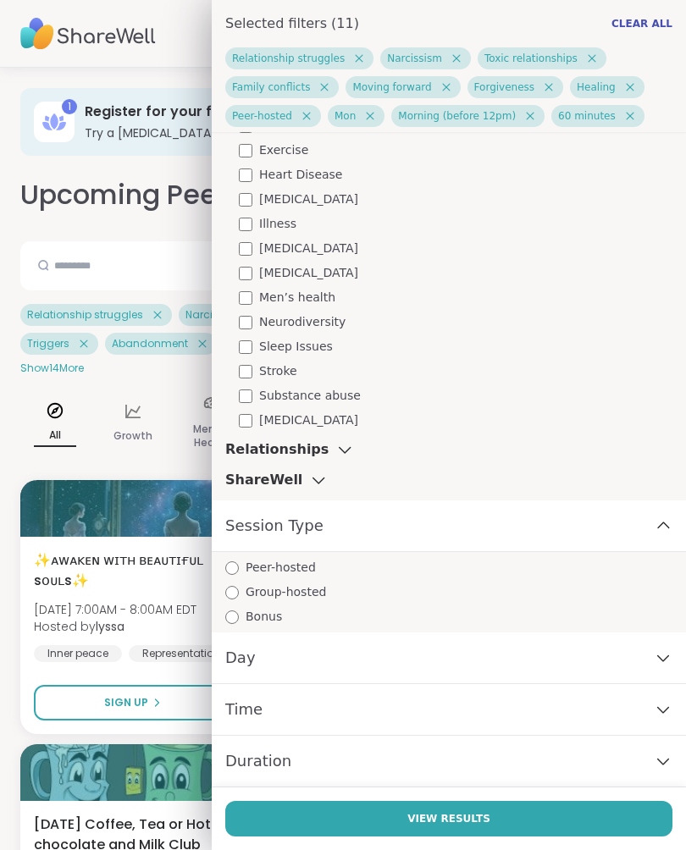
scroll to position [3906, 0]
click at [339, 448] on icon at bounding box center [344, 451] width 11 height 6
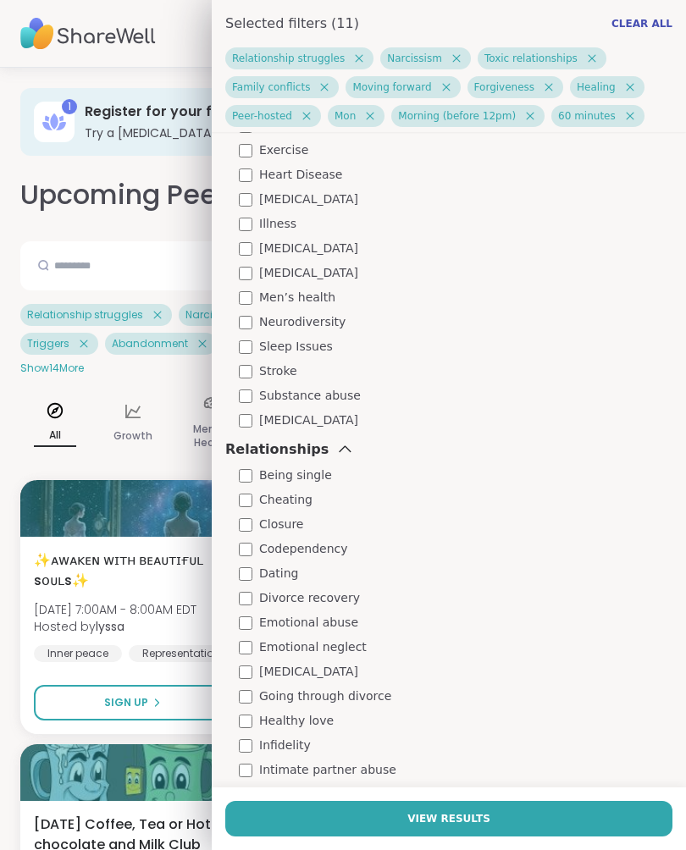
click at [254, 517] on div "Closure" at bounding box center [455, 525] width 433 height 18
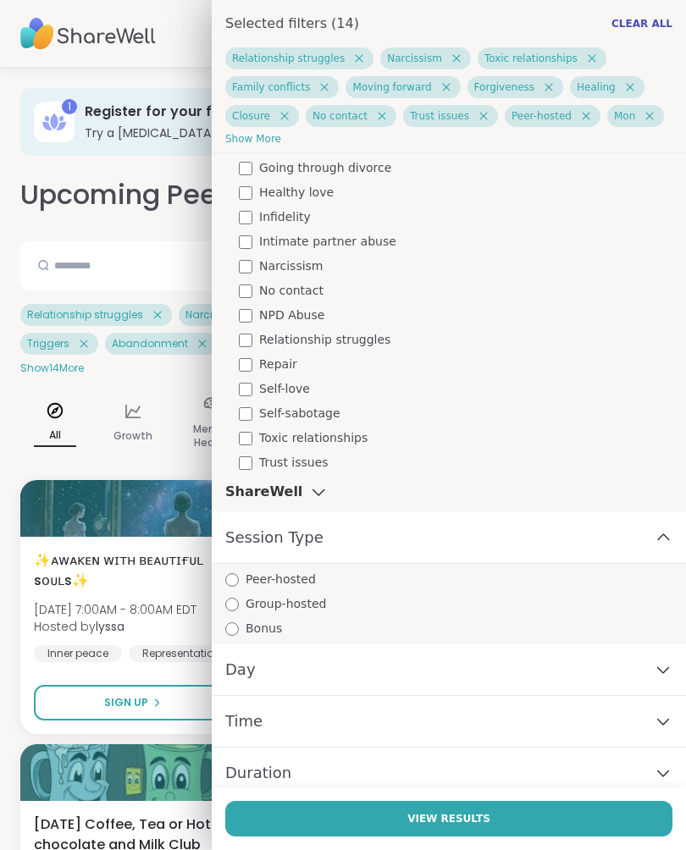
scroll to position [4453, 0]
click at [317, 492] on icon at bounding box center [318, 494] width 19 height 12
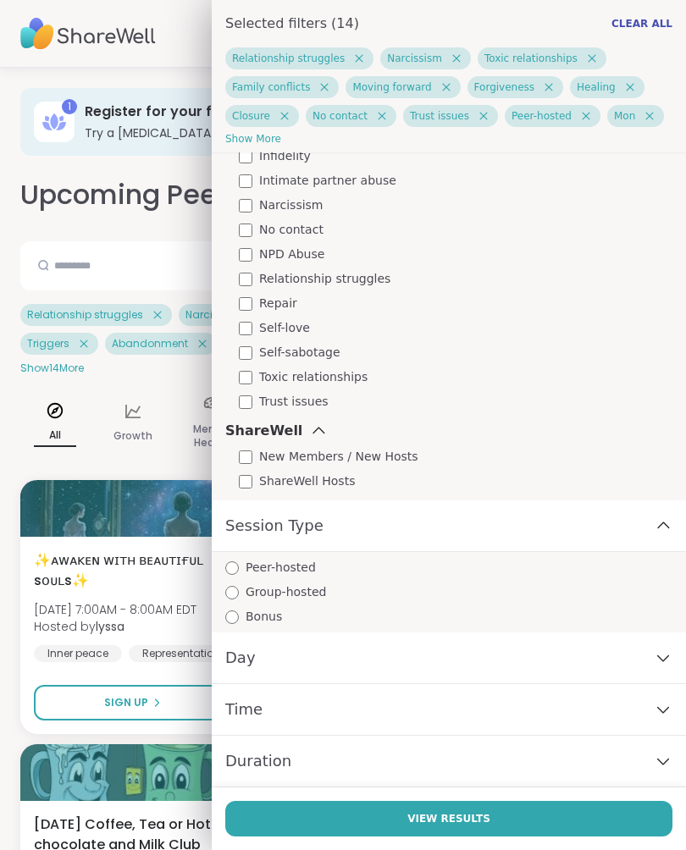
scroll to position [4515, 0]
click at [465, 816] on span "View Results" at bounding box center [448, 818] width 83 height 15
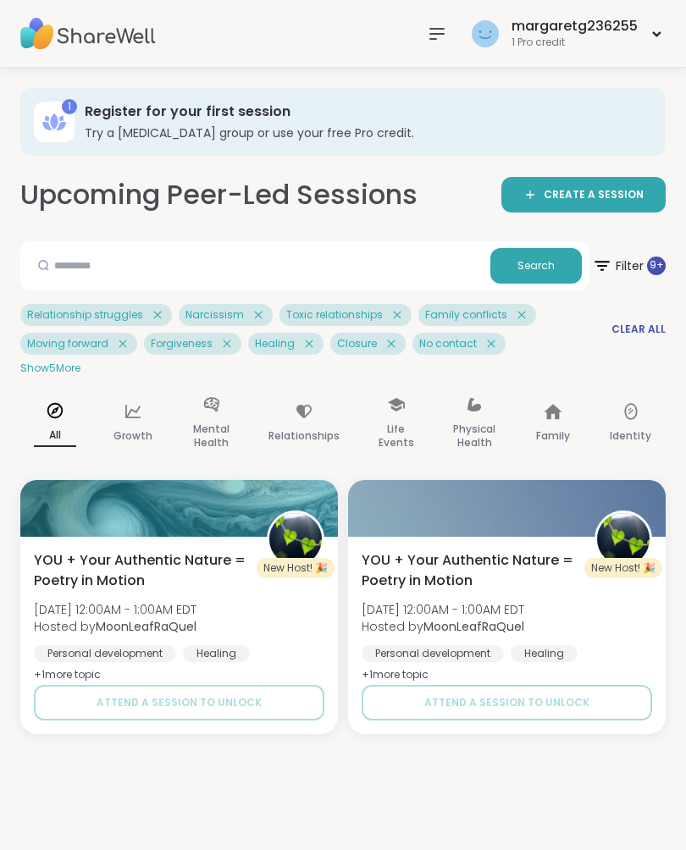
click at [635, 254] on span "Filter 9 +" at bounding box center [629, 265] width 74 height 41
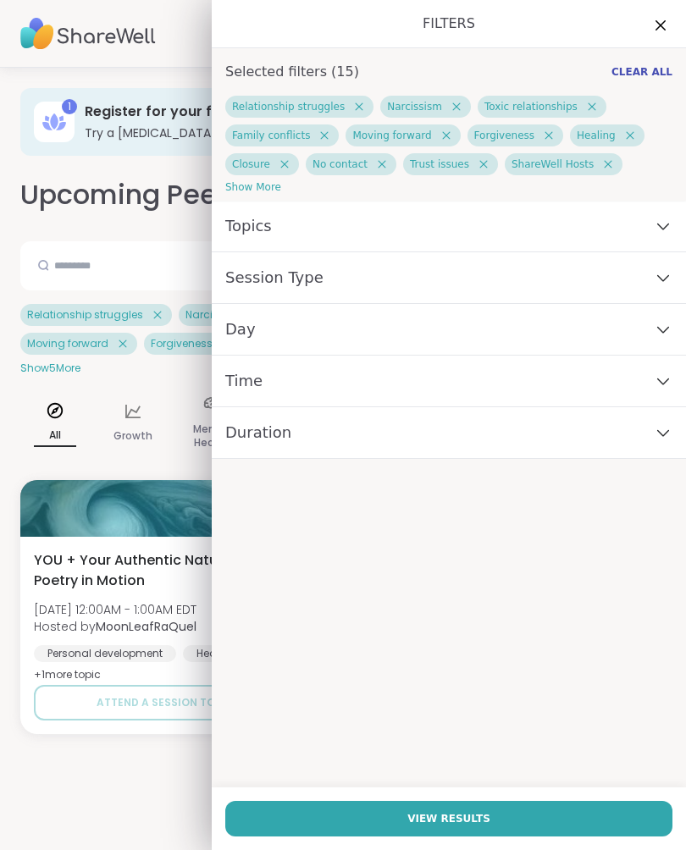
click at [671, 278] on icon at bounding box center [663, 278] width 19 height 12
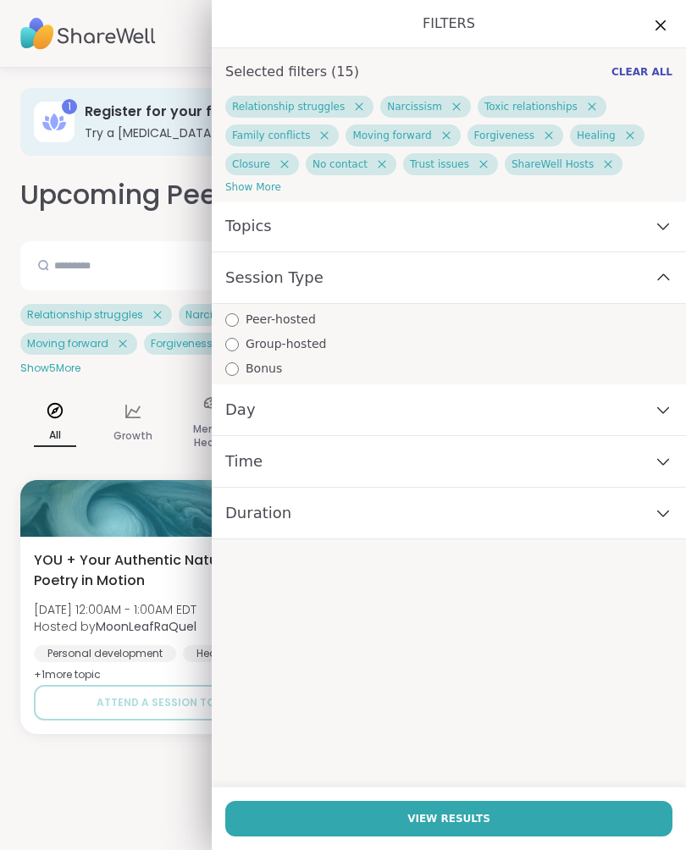
click at [673, 226] on div "Topics" at bounding box center [449, 227] width 474 height 52
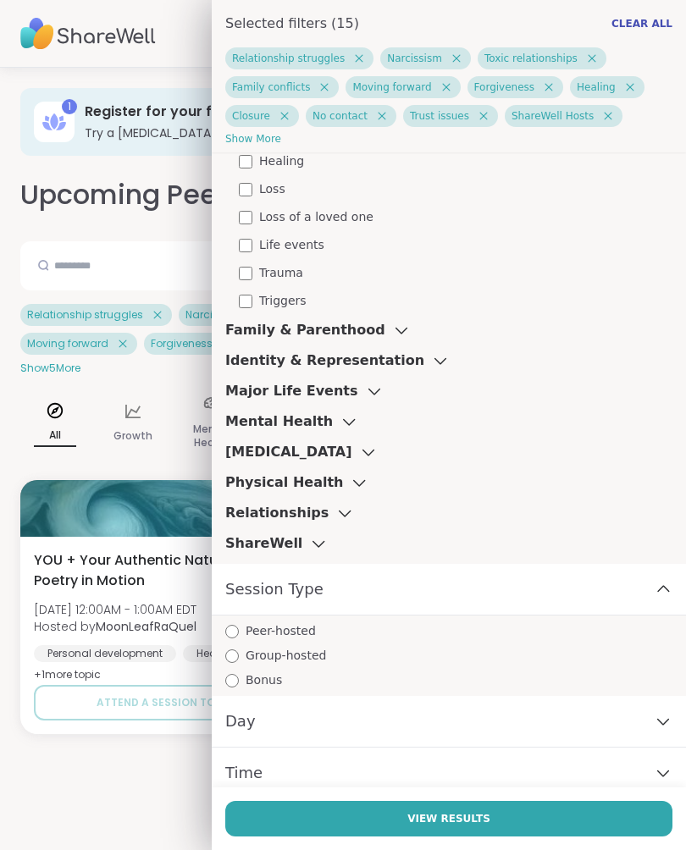
scroll to position [672, 0]
click at [309, 539] on icon at bounding box center [318, 543] width 19 height 12
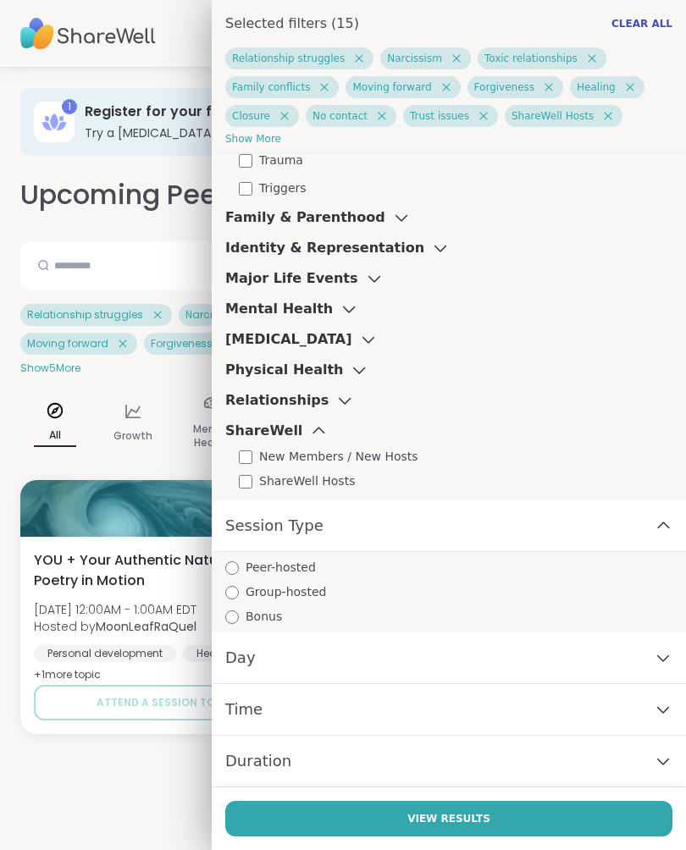
scroll to position [784, 0]
click at [670, 713] on icon at bounding box center [663, 709] width 19 height 12
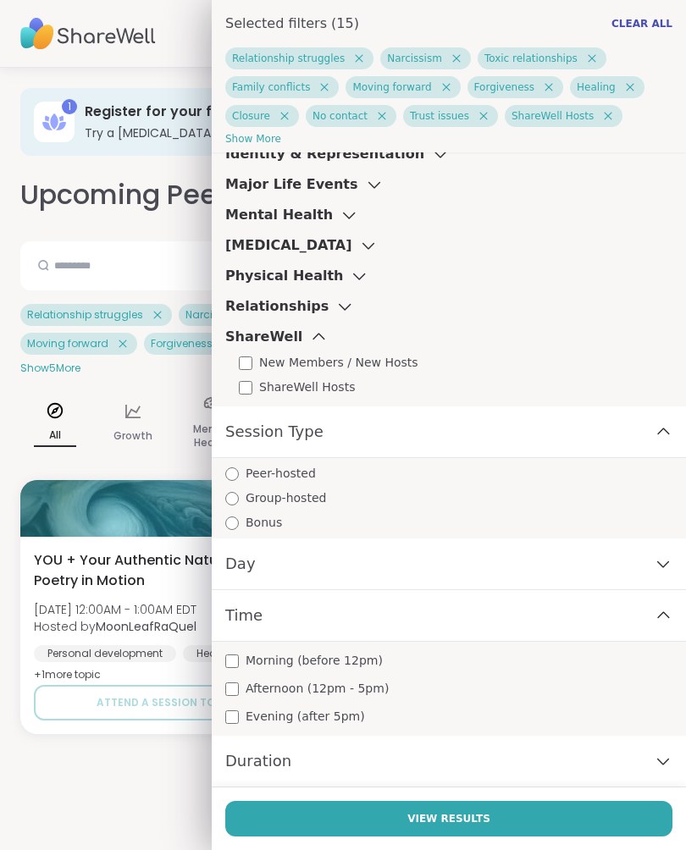
scroll to position [878, 0]
click at [470, 817] on span "View Results" at bounding box center [448, 818] width 83 height 15
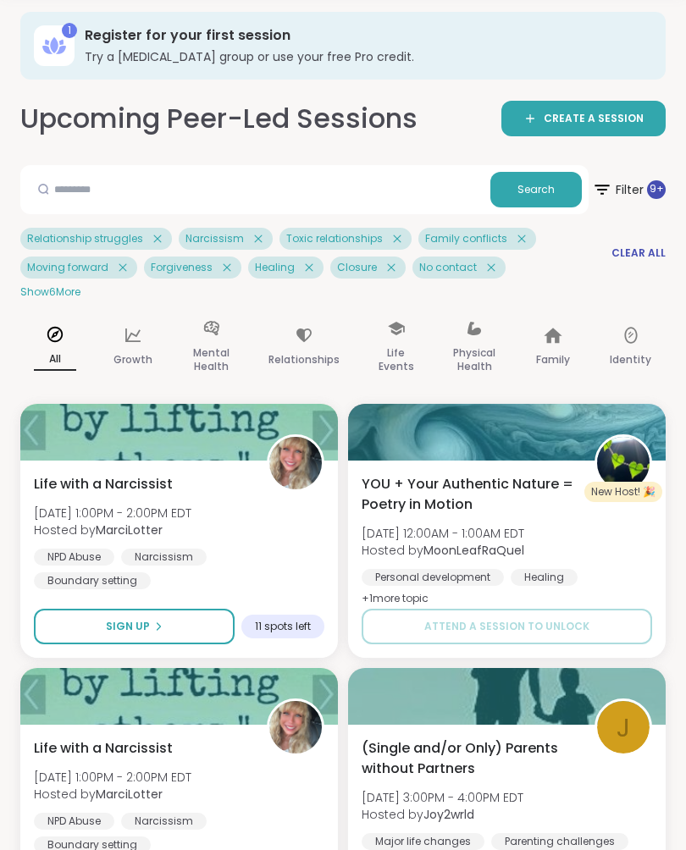
scroll to position [0, 0]
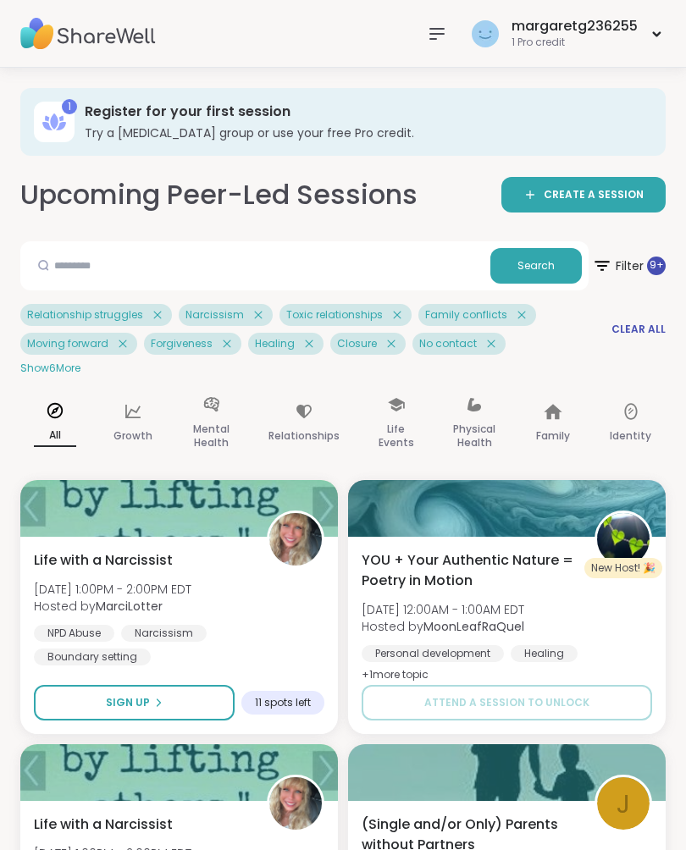
click at [626, 260] on span "Filter 9 +" at bounding box center [629, 265] width 74 height 41
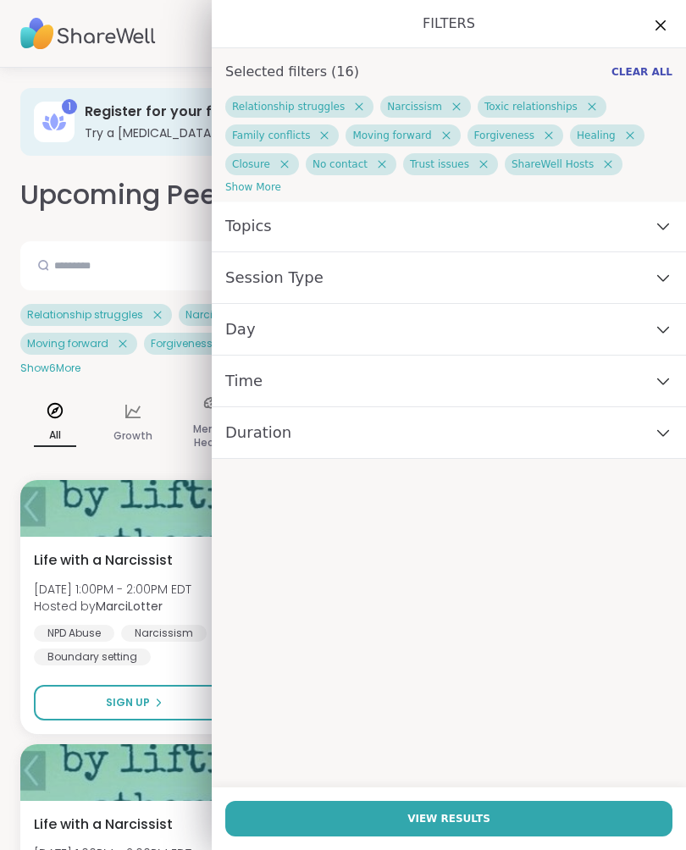
click at [673, 231] on div "Topics" at bounding box center [449, 227] width 474 height 52
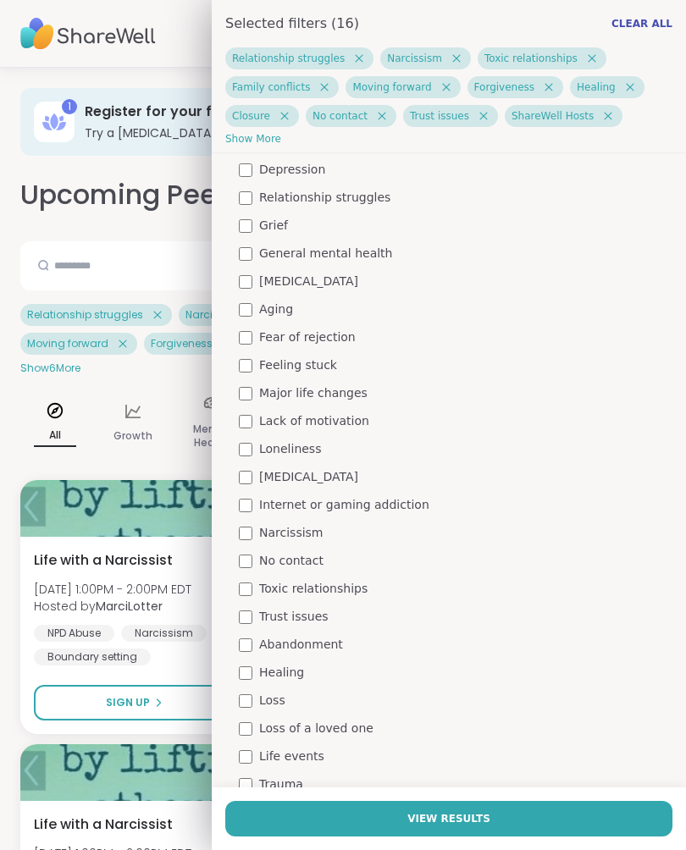
scroll to position [161, 0]
click at [252, 608] on div "Trust issues" at bounding box center [455, 616] width 433 height 18
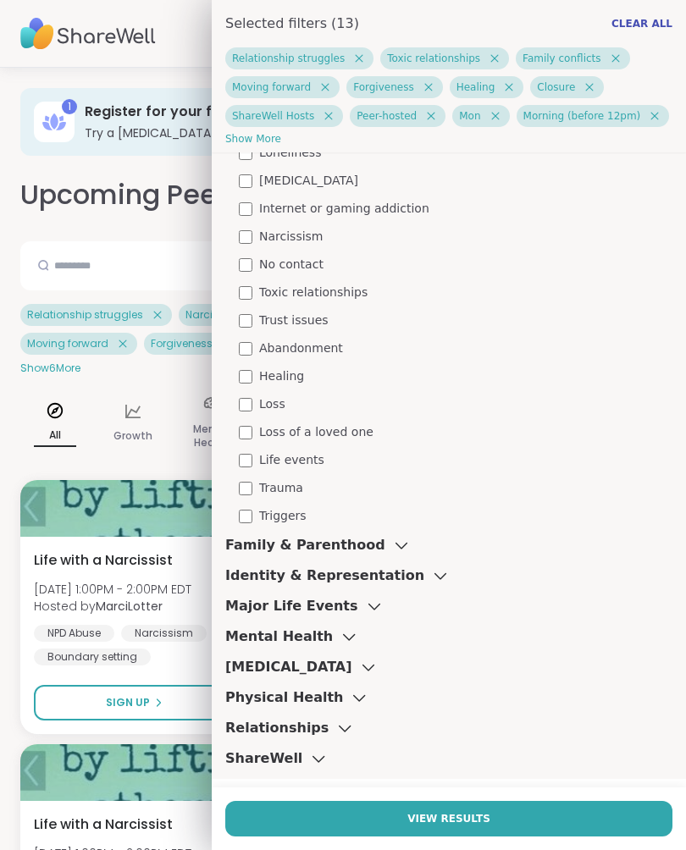
scroll to position [458, 0]
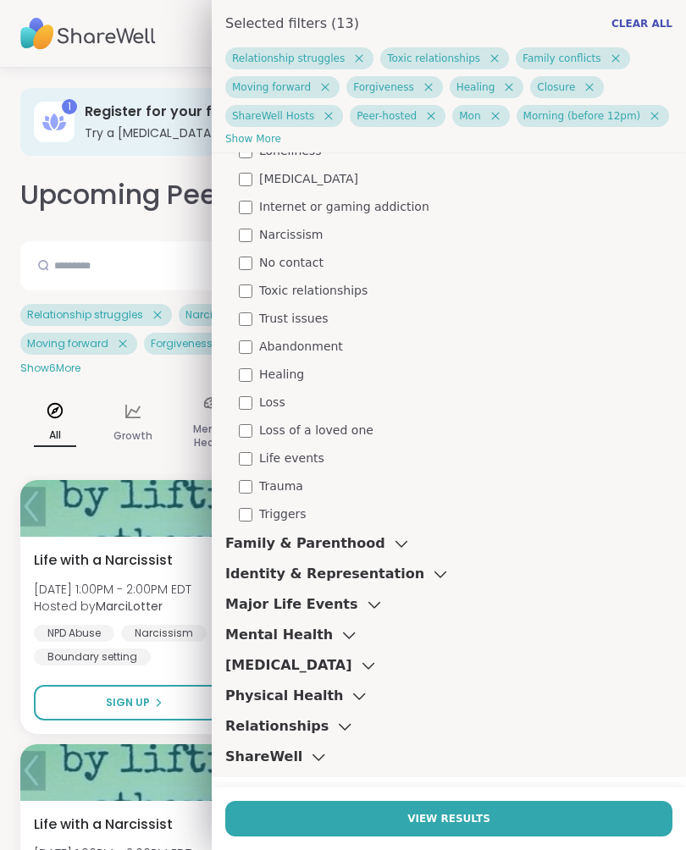
click at [395, 543] on icon at bounding box center [400, 545] width 11 height 6
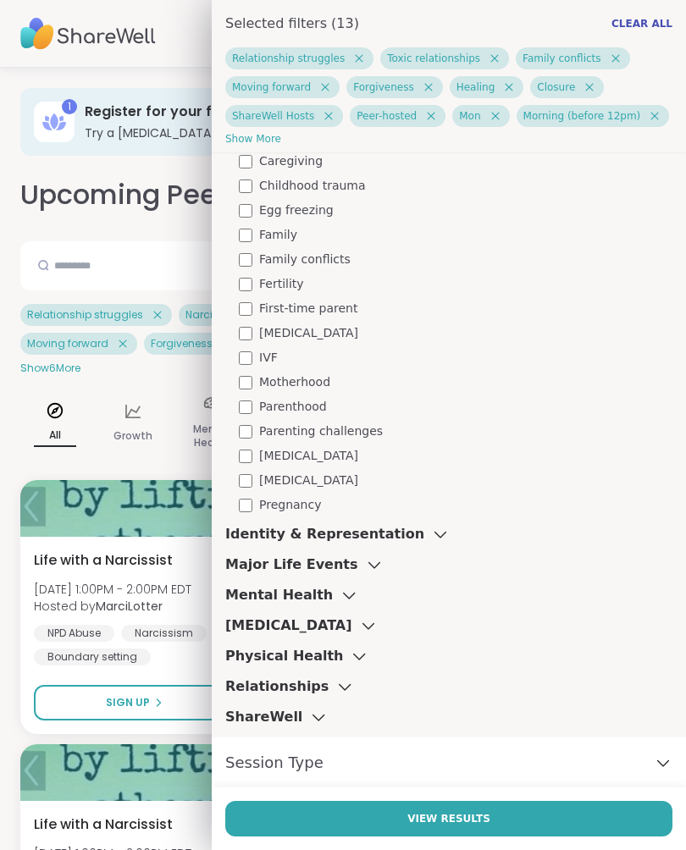
scroll to position [996, 0]
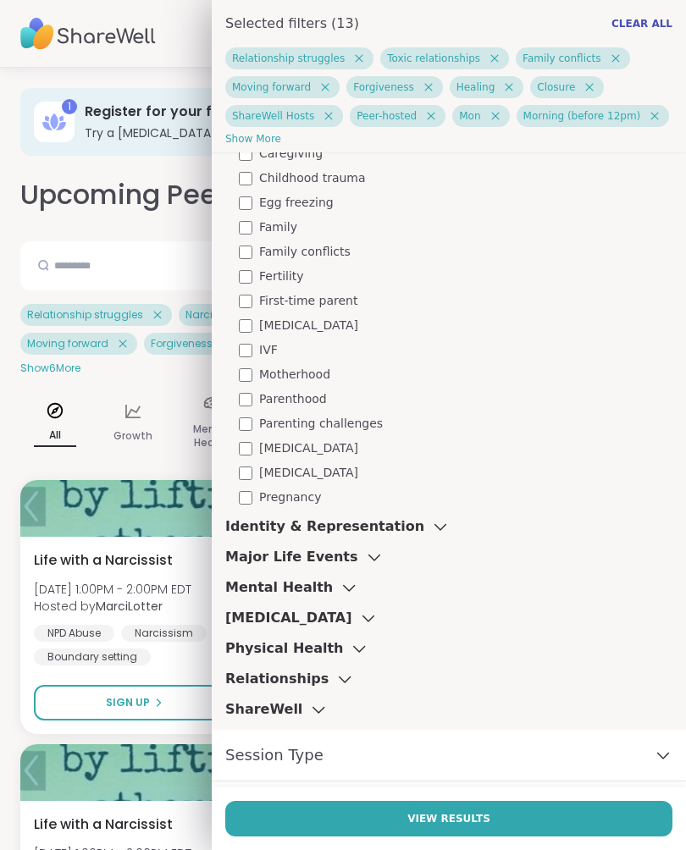
click at [422, 520] on div "Identity & Representation" at bounding box center [337, 526] width 224 height 20
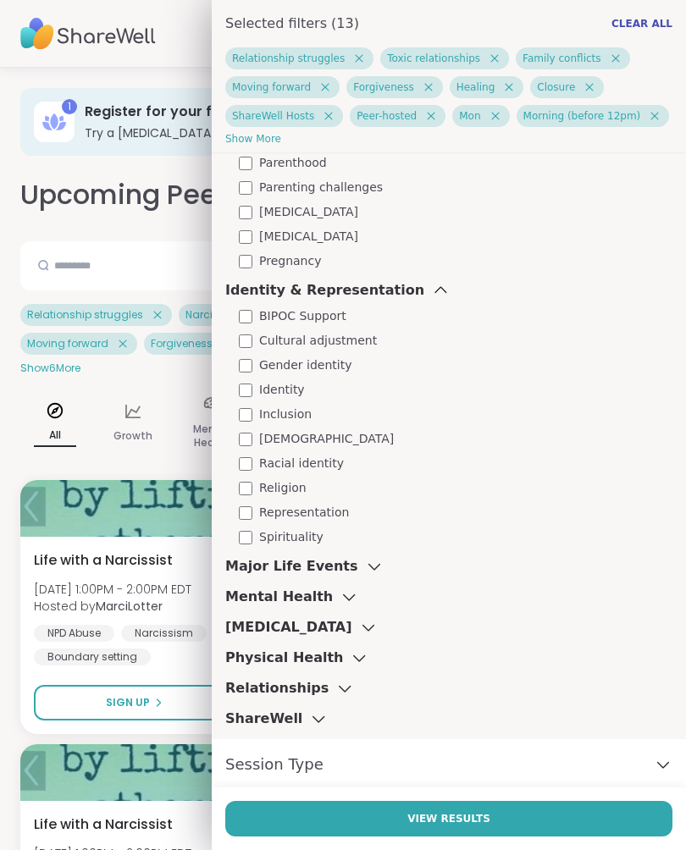
scroll to position [1229, 0]
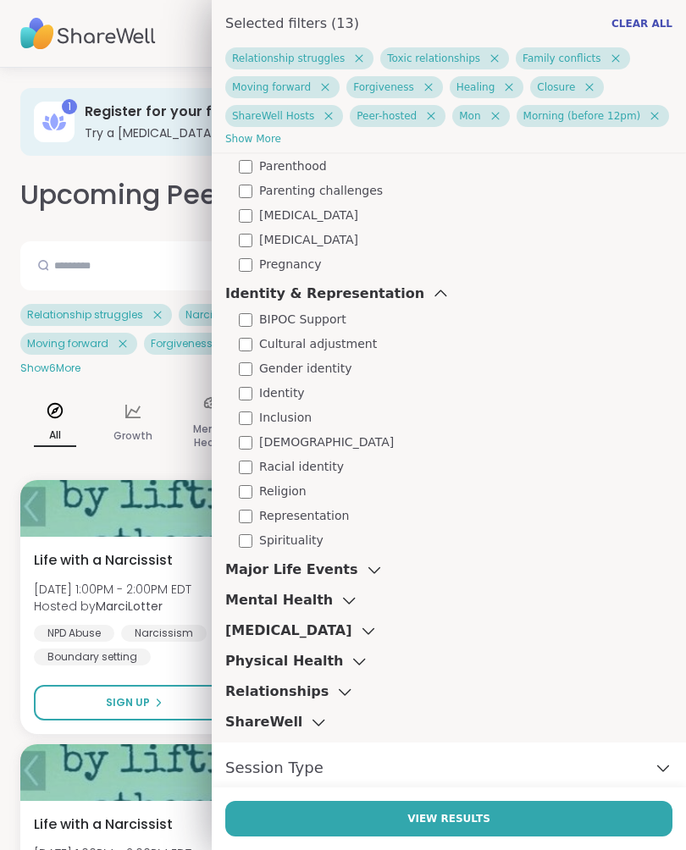
click at [366, 568] on icon at bounding box center [374, 570] width 19 height 12
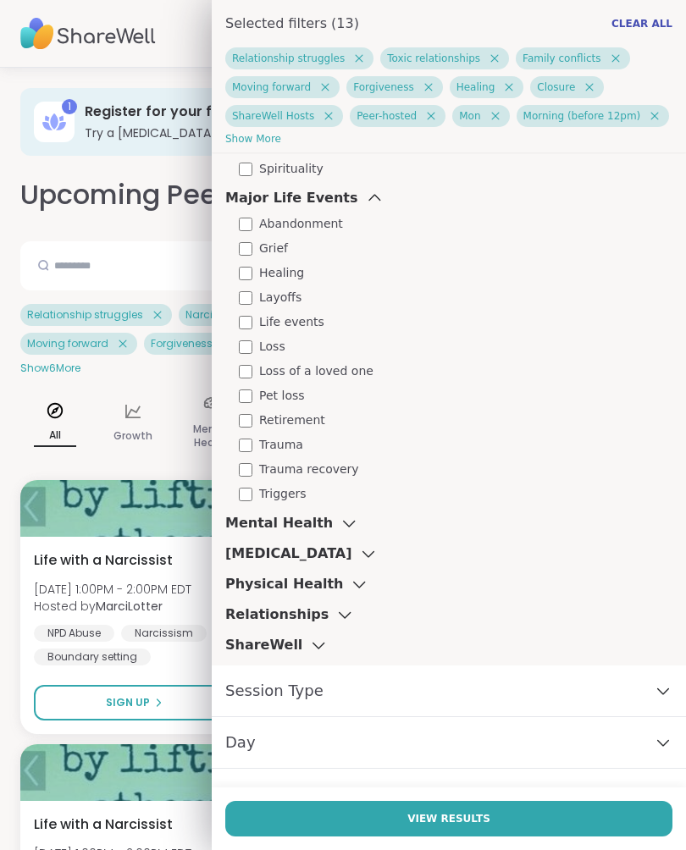
scroll to position [1610, 0]
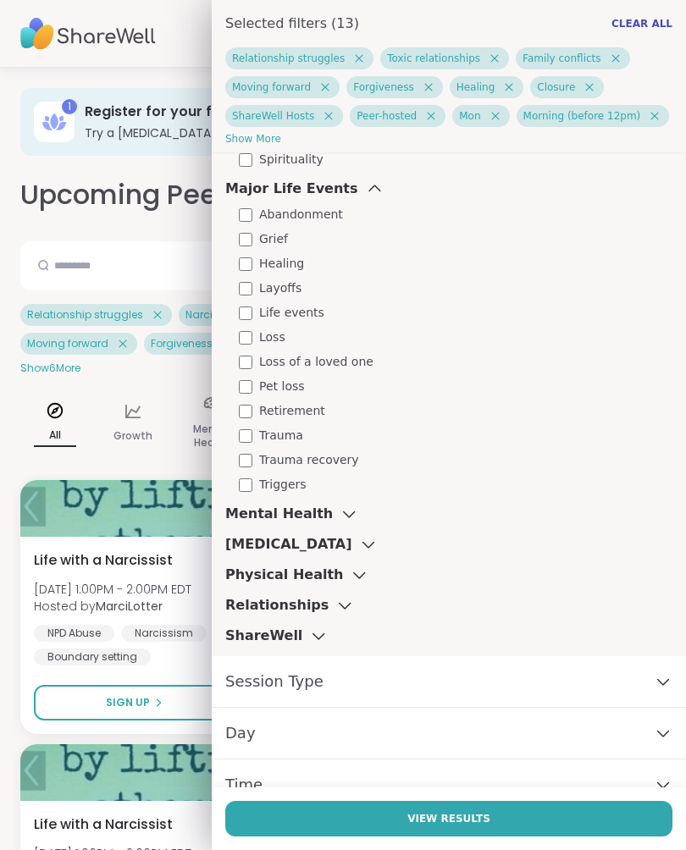
click at [342, 513] on icon at bounding box center [348, 514] width 19 height 12
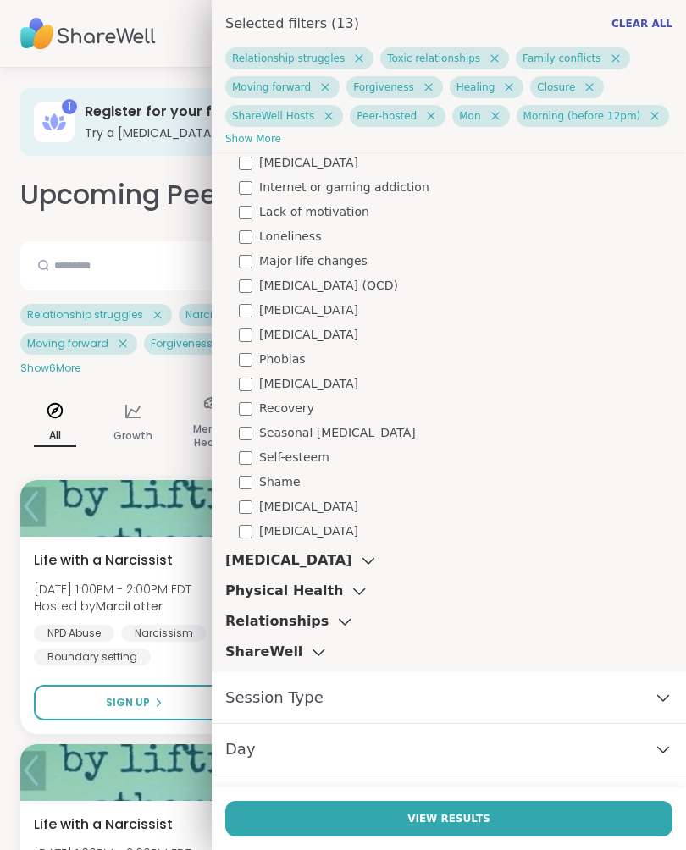
scroll to position [2622, 0]
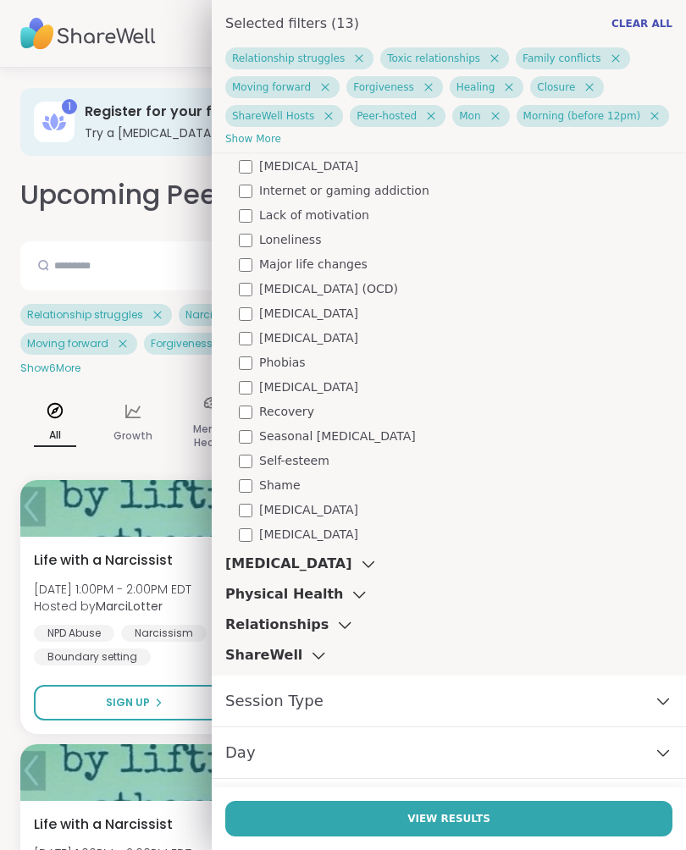
click at [361, 565] on icon at bounding box center [368, 564] width 19 height 12
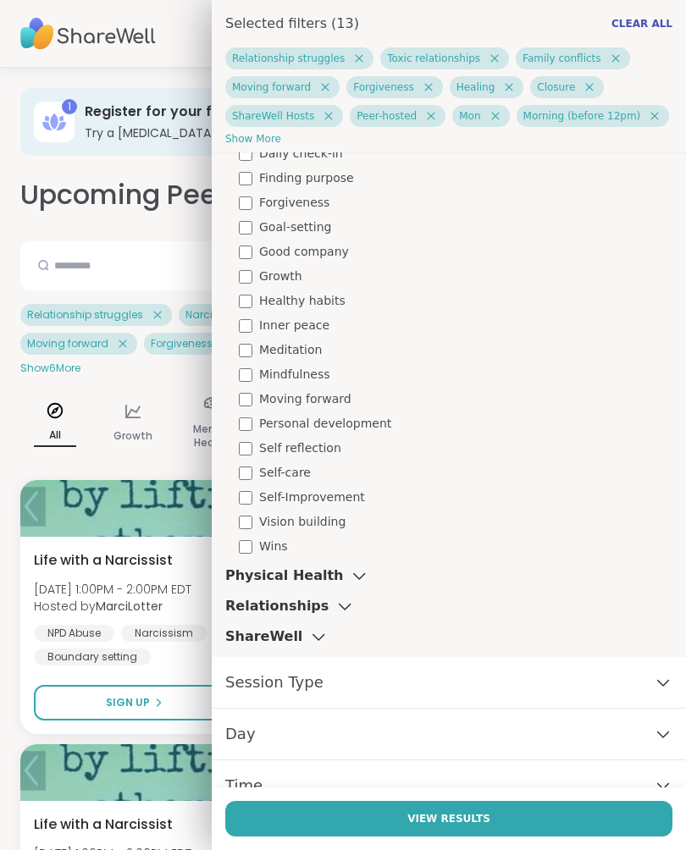
scroll to position [3182, 0]
click at [355, 570] on icon at bounding box center [359, 574] width 19 height 12
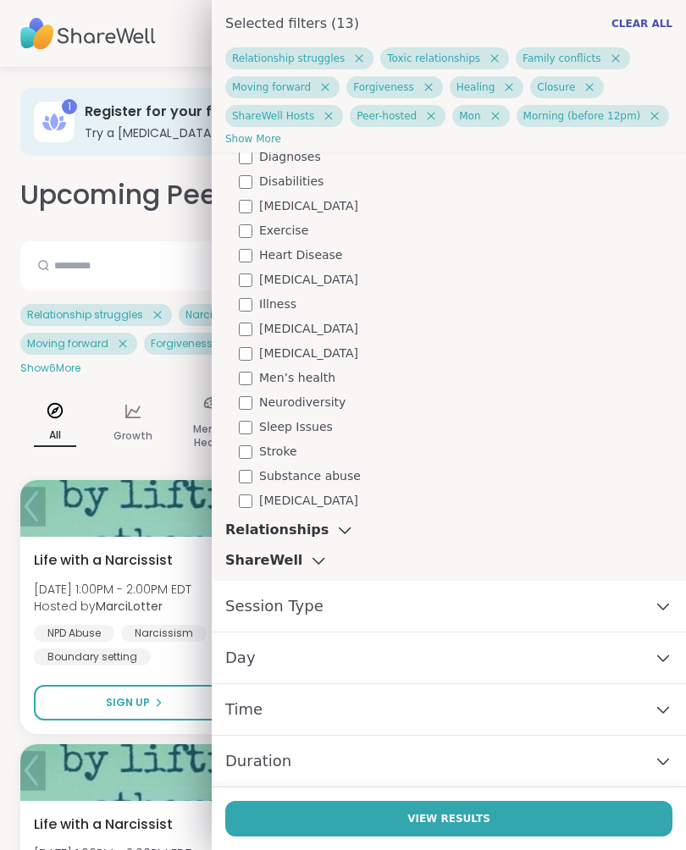
scroll to position [3846, 0]
click at [337, 534] on icon at bounding box center [344, 530] width 19 height 12
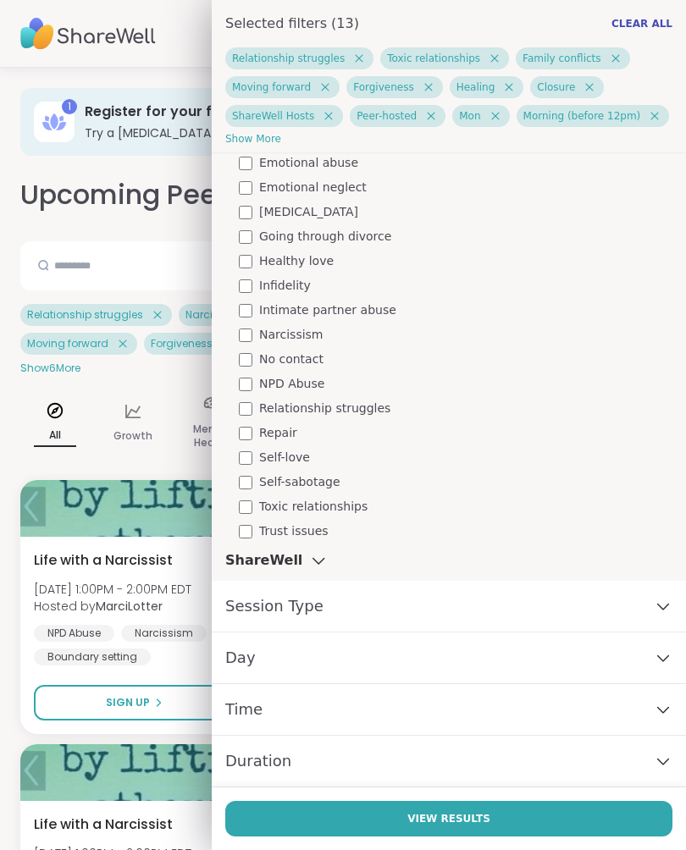
scroll to position [4386, 0]
click at [665, 610] on icon at bounding box center [663, 606] width 19 height 12
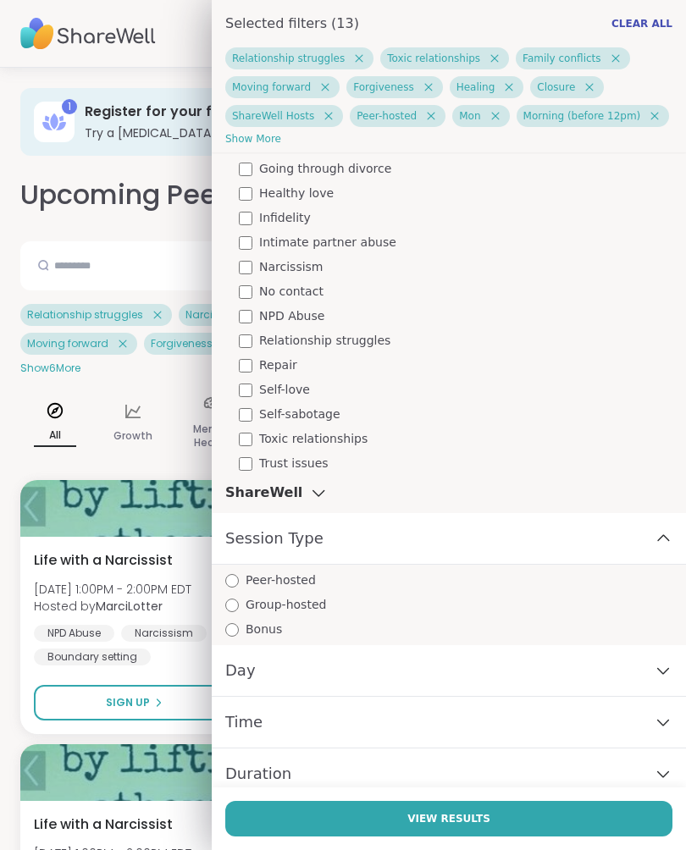
scroll to position [4465, 0]
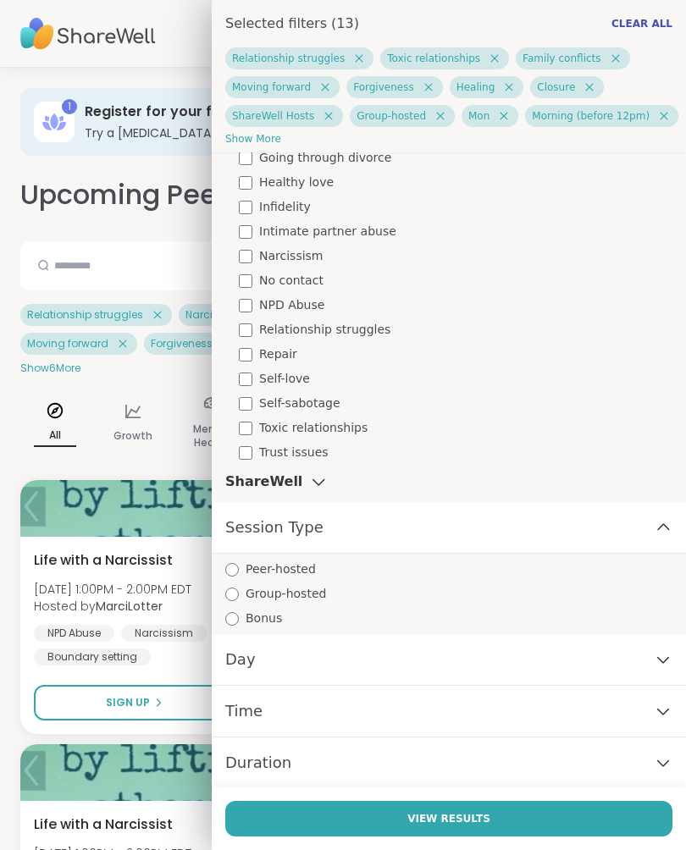
click at [241, 562] on div "Peer-hosted" at bounding box center [455, 569] width 461 height 18
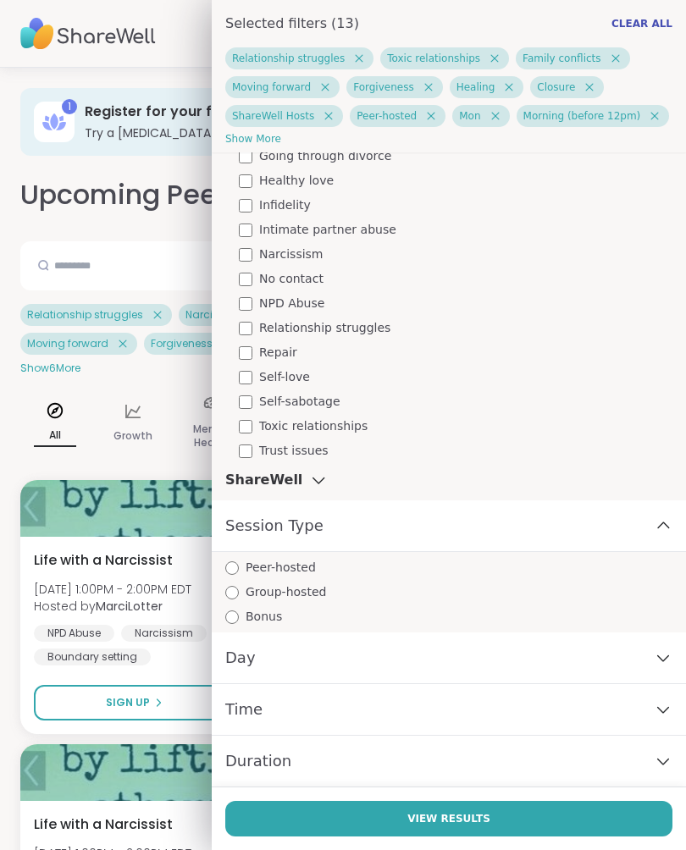
scroll to position [4466, 0]
click at [466, 821] on span "View Results" at bounding box center [448, 818] width 83 height 15
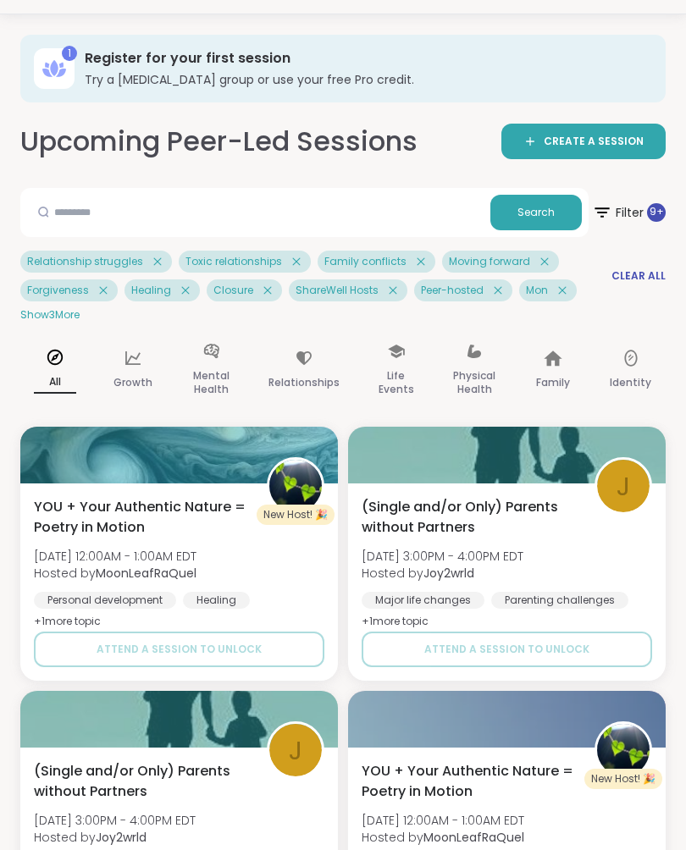
scroll to position [0, 0]
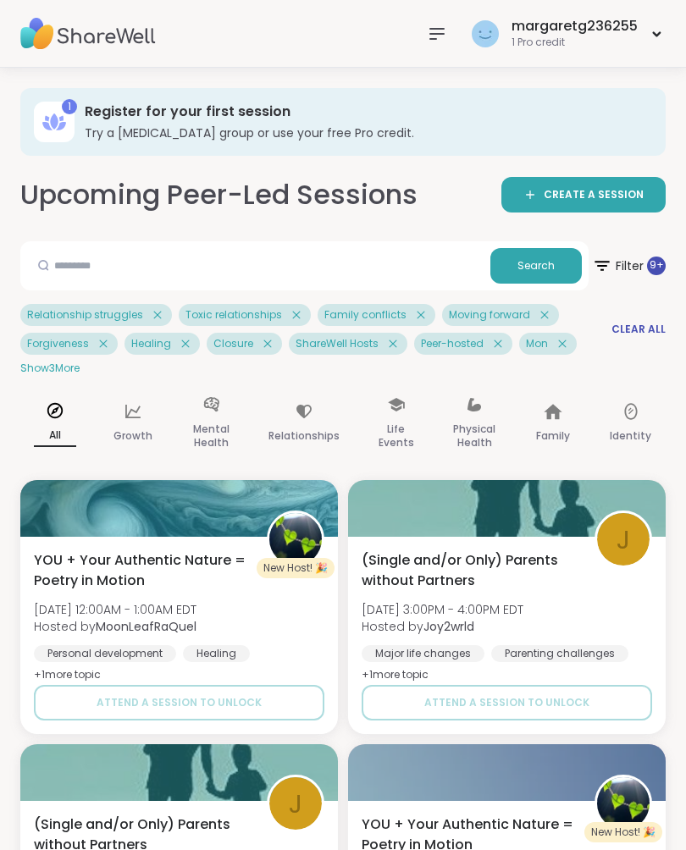
click at [630, 267] on span "Filter 9 +" at bounding box center [629, 265] width 74 height 41
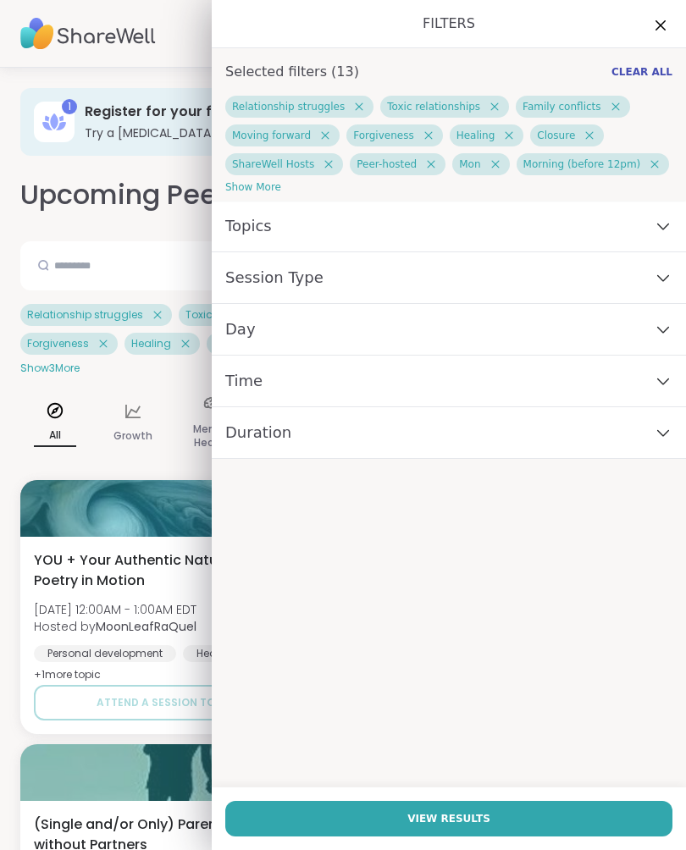
click at [674, 332] on div "Day" at bounding box center [449, 330] width 474 height 52
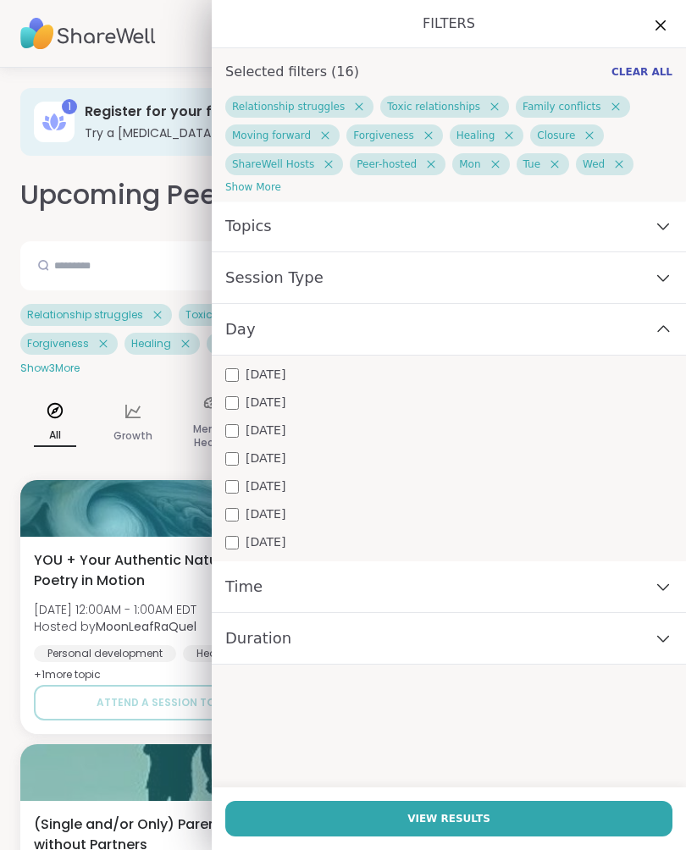
click at [240, 482] on div "[DATE]" at bounding box center [448, 486] width 447 height 18
click at [483, 819] on span "View Results" at bounding box center [448, 818] width 83 height 15
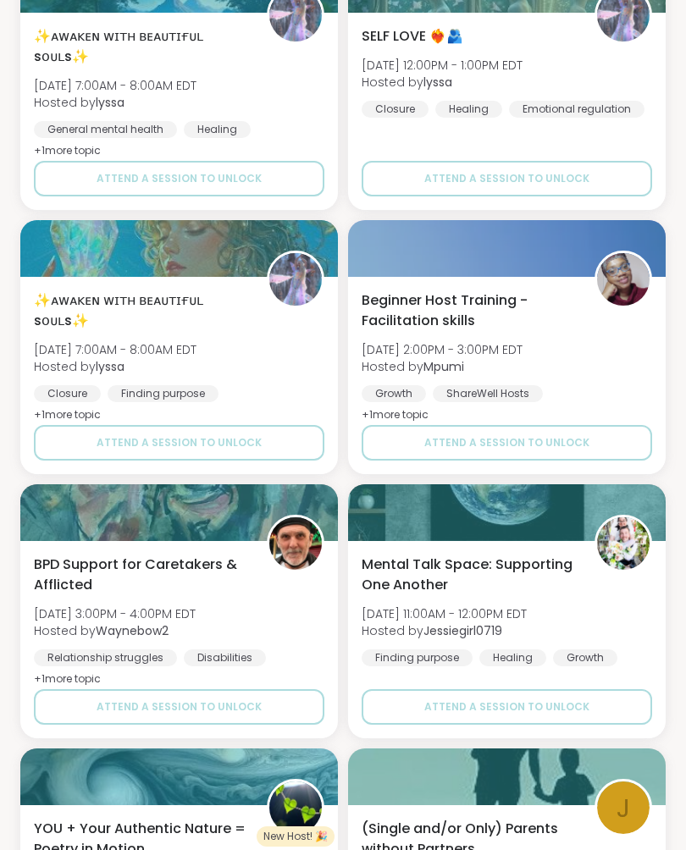
scroll to position [524, 0]
click at [547, 702] on span "Attend a session to unlock" at bounding box center [506, 706] width 165 height 15
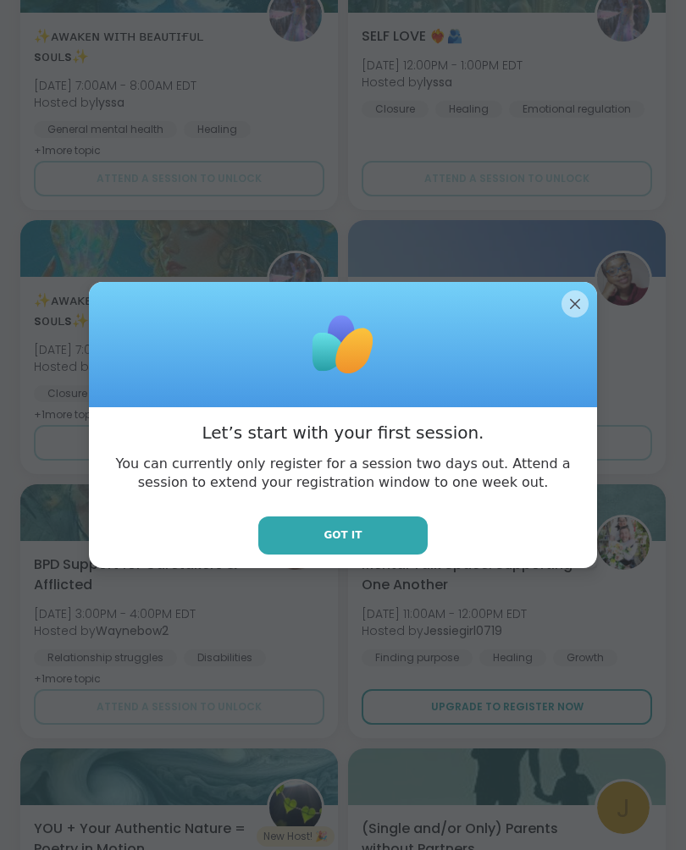
click at [371, 535] on button "Got it" at bounding box center [342, 535] width 169 height 38
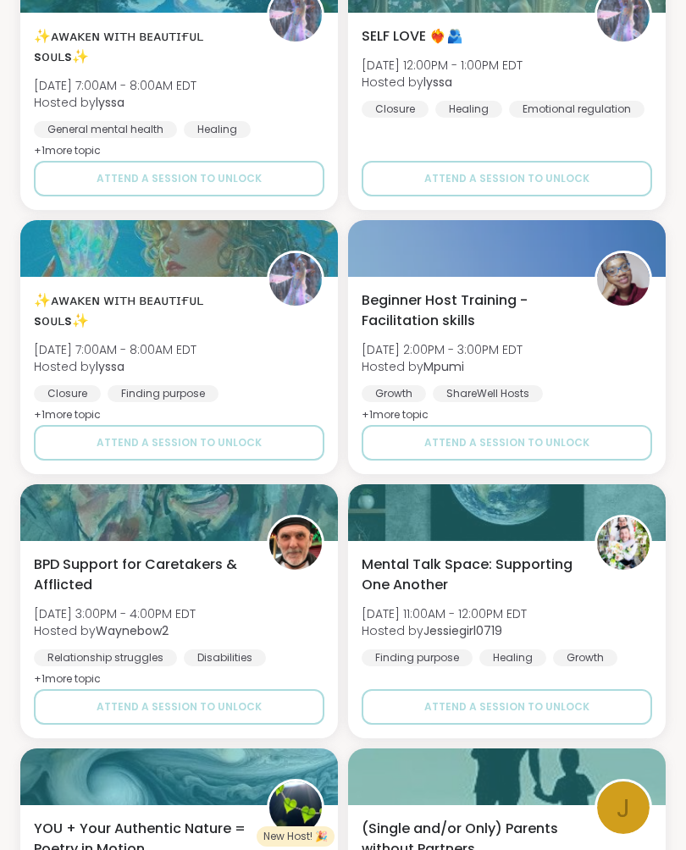
click at [586, 708] on button "Attend a session to unlock" at bounding box center [506, 707] width 290 height 36
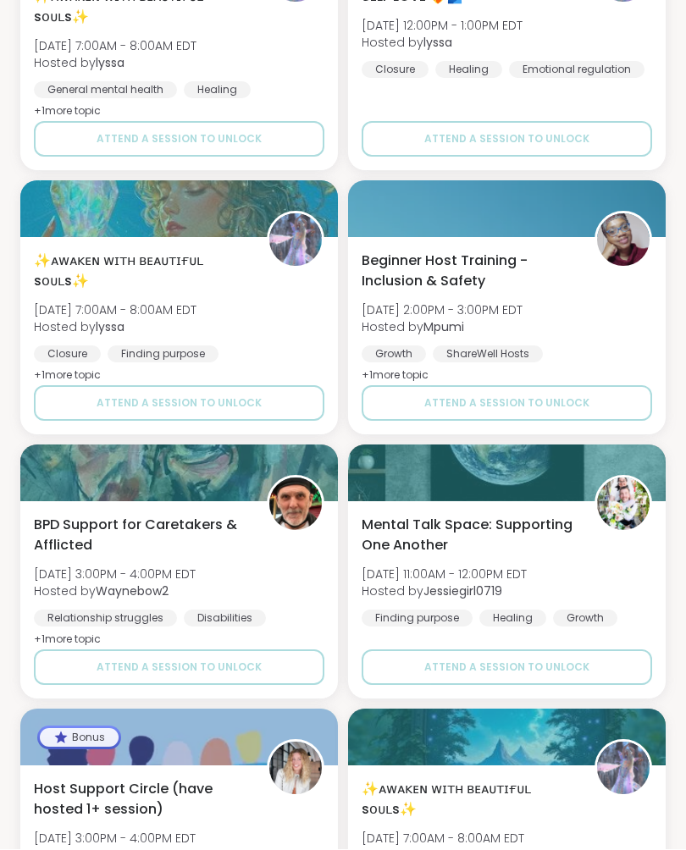
scroll to position [1620, 0]
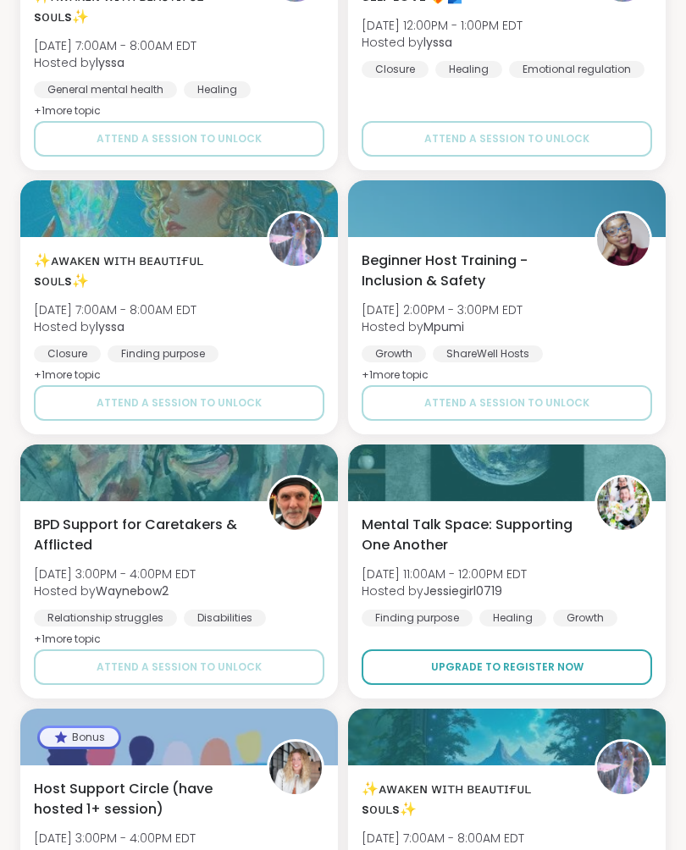
click at [538, 674] on span "Upgrade to register now" at bounding box center [507, 666] width 152 height 15
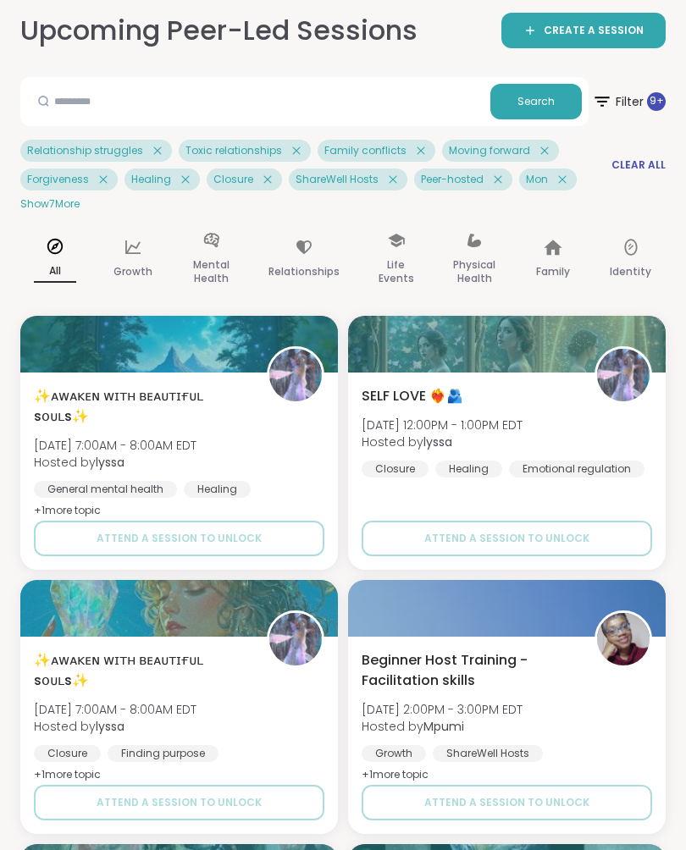
scroll to position [0, 0]
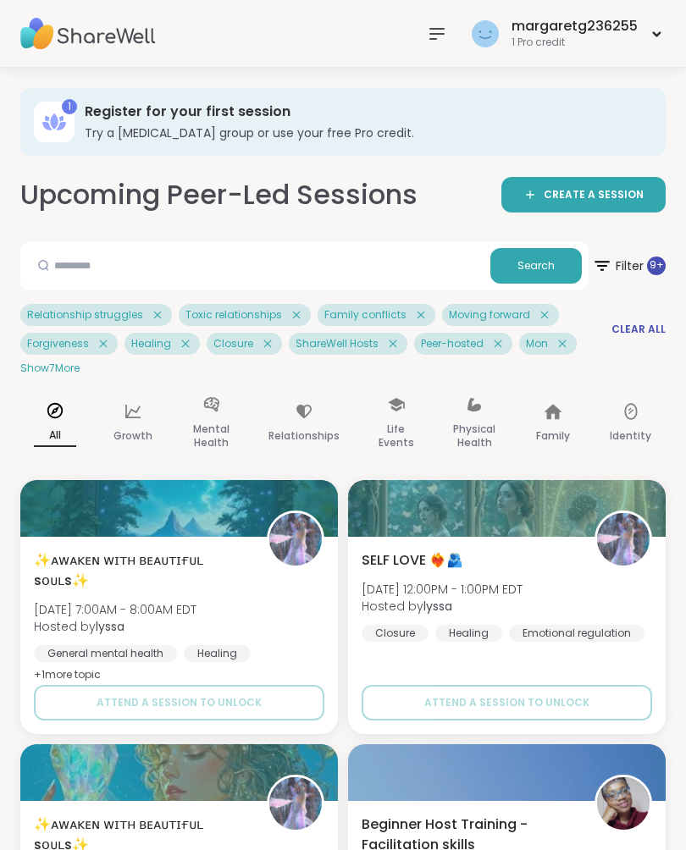
click at [612, 264] on span "Filter 9 +" at bounding box center [629, 265] width 74 height 41
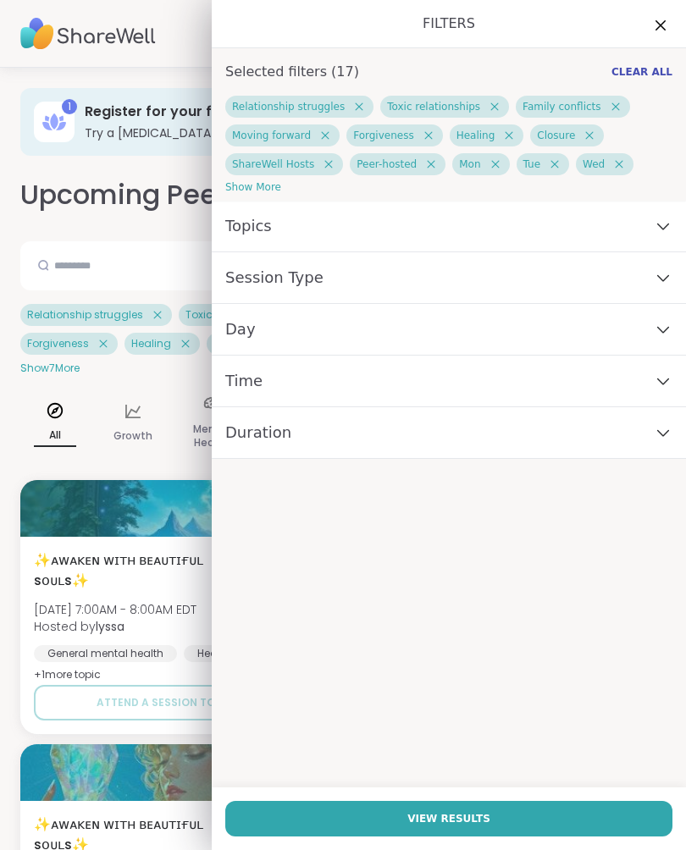
click at [666, 279] on icon at bounding box center [663, 278] width 19 height 12
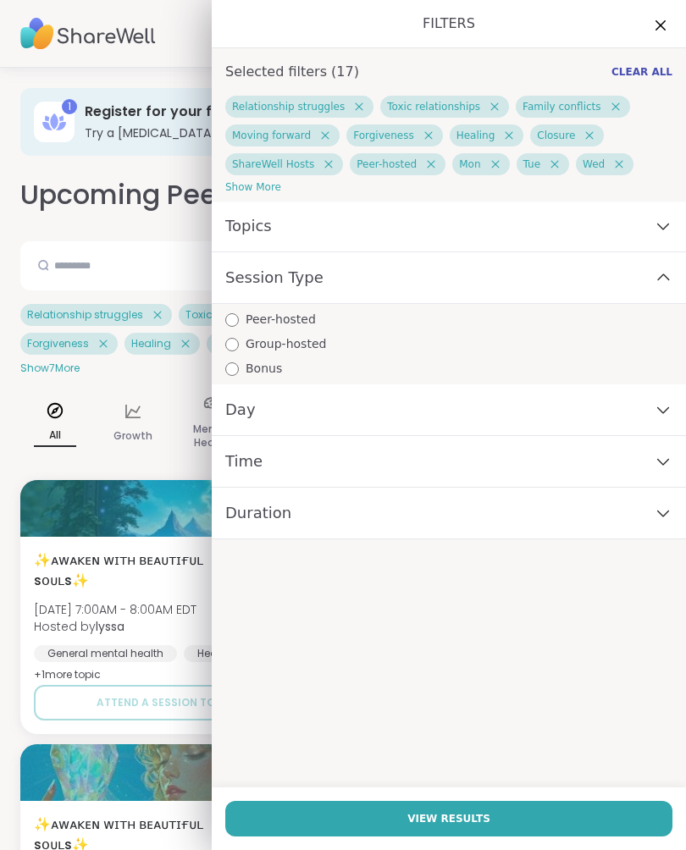
click at [659, 276] on icon at bounding box center [663, 278] width 19 height 12
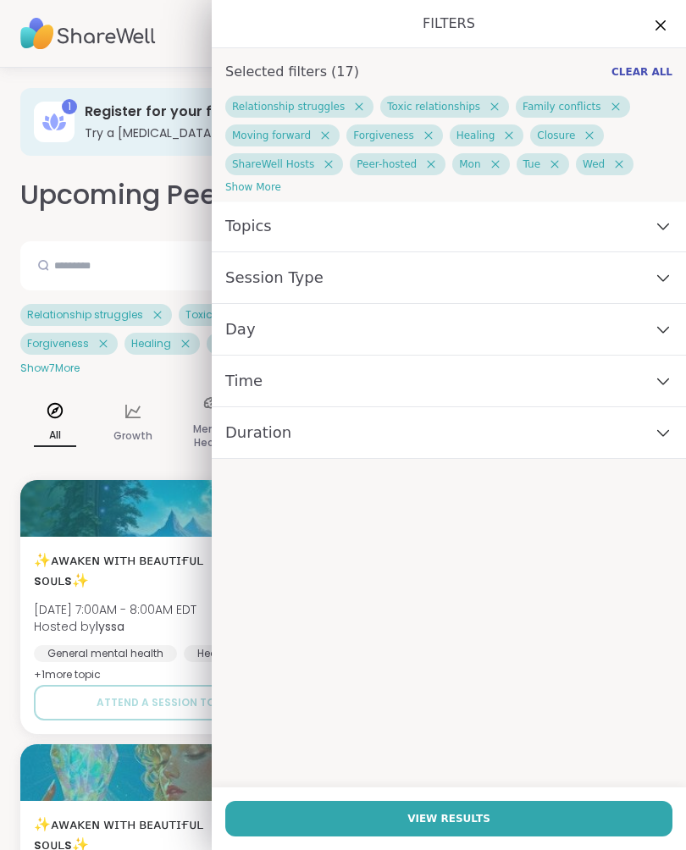
click at [665, 221] on icon at bounding box center [663, 226] width 19 height 12
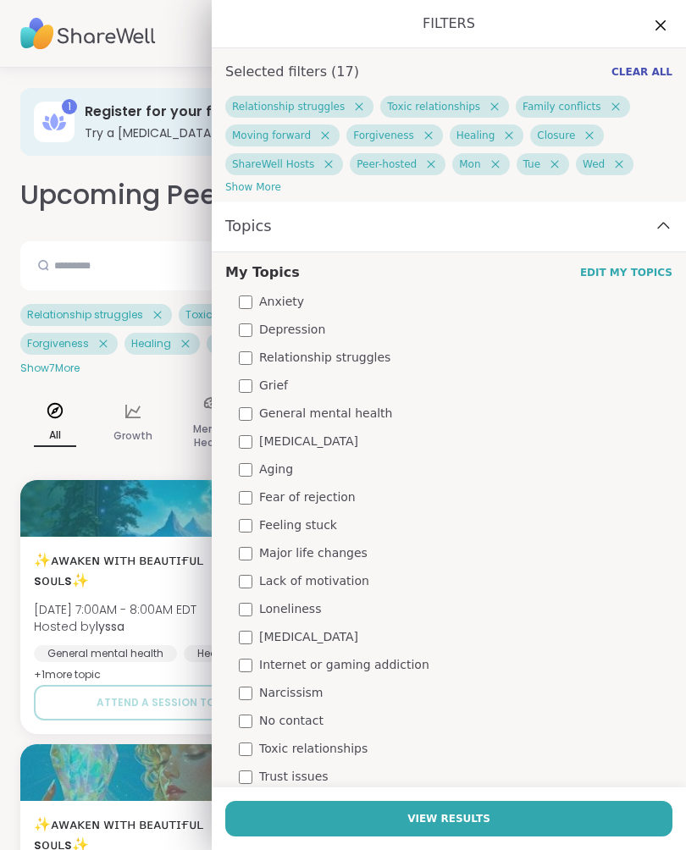
click at [675, 215] on div "Topics" at bounding box center [449, 227] width 474 height 52
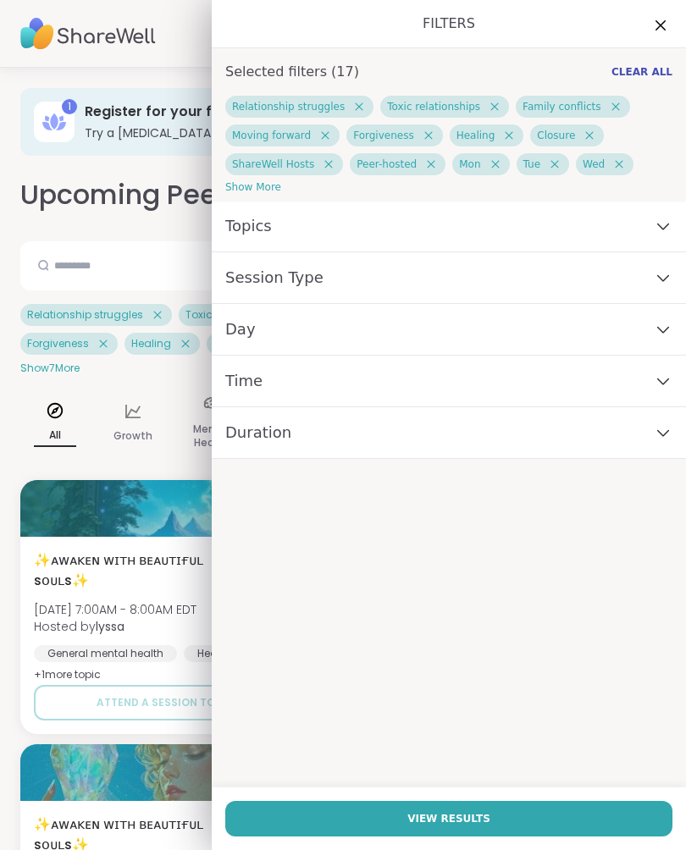
click at [670, 21] on icon at bounding box center [660, 25] width 20 height 20
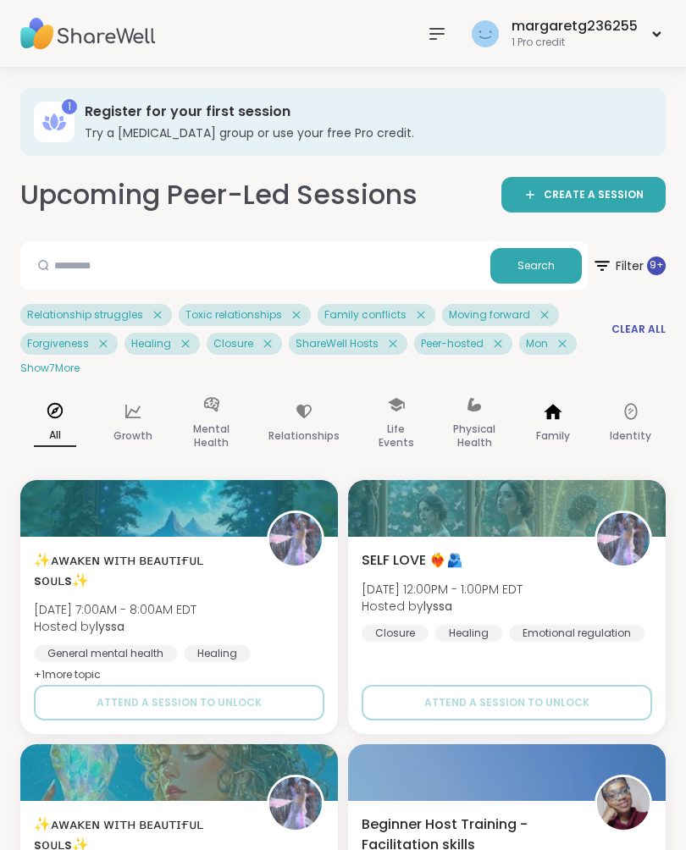
click at [559, 423] on div "Family" at bounding box center [551, 424] width 69 height 85
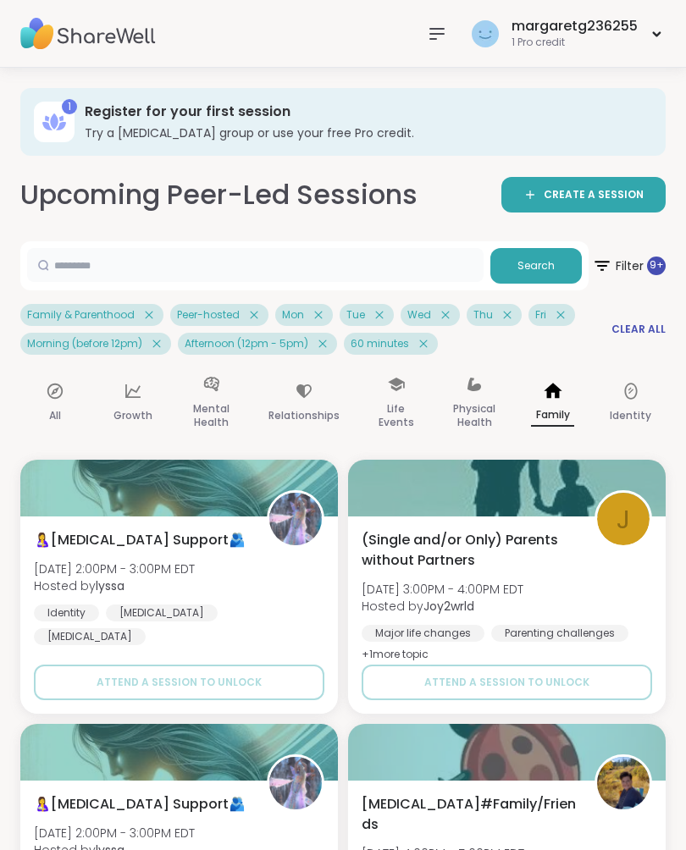
click at [235, 262] on input "text" at bounding box center [255, 265] width 456 height 34
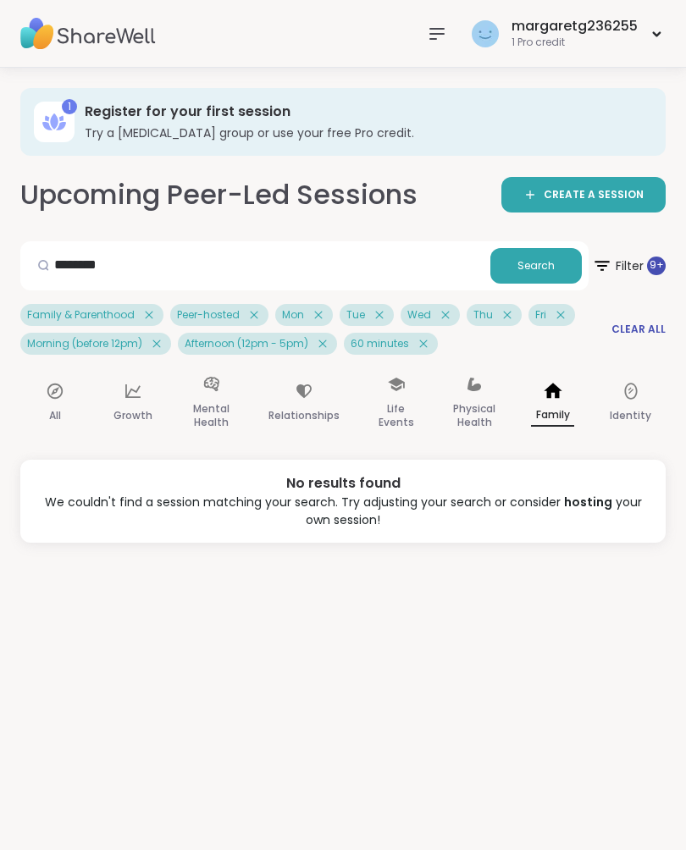
click at [651, 41] on div "margaretg236255 1 Pro credit" at bounding box center [566, 34] width 198 height 40
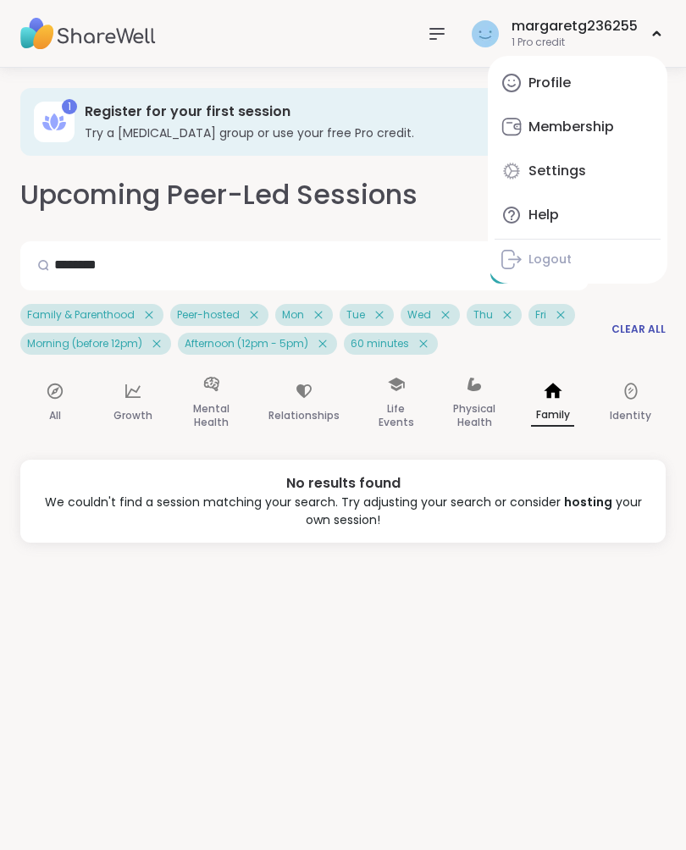
click at [538, 612] on div "1 Register for your first session Try a [MEDICAL_DATA] group or use your free P…" at bounding box center [343, 459] width 686 height 782
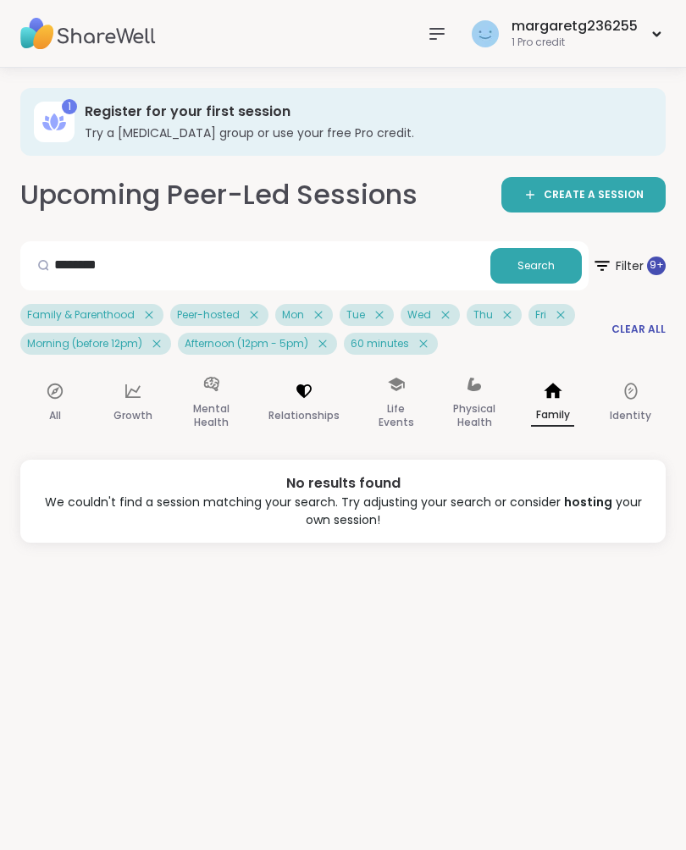
click at [312, 397] on icon at bounding box center [304, 391] width 19 height 19
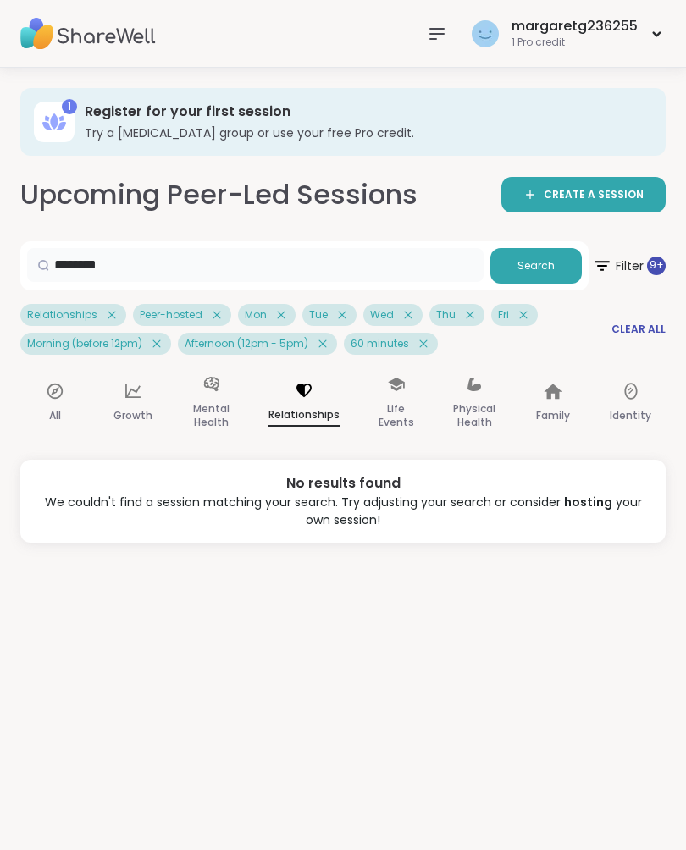
click at [140, 262] on input "********" at bounding box center [255, 265] width 456 height 34
type input "**********"
click at [655, 38] on div "margaretg236255 1 Pro credit" at bounding box center [566, 34] width 198 height 40
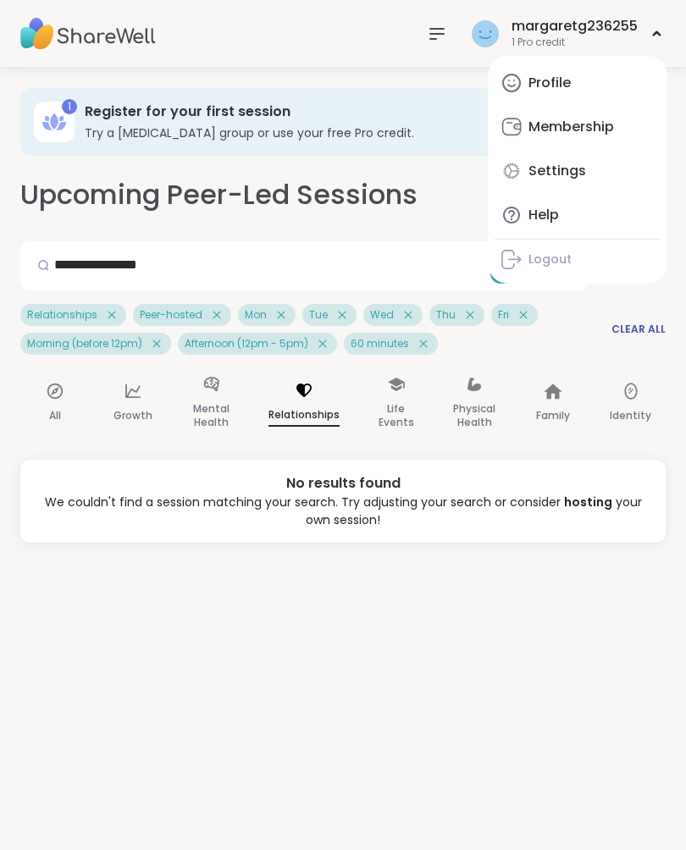
click at [569, 172] on div "Settings" at bounding box center [557, 171] width 58 height 19
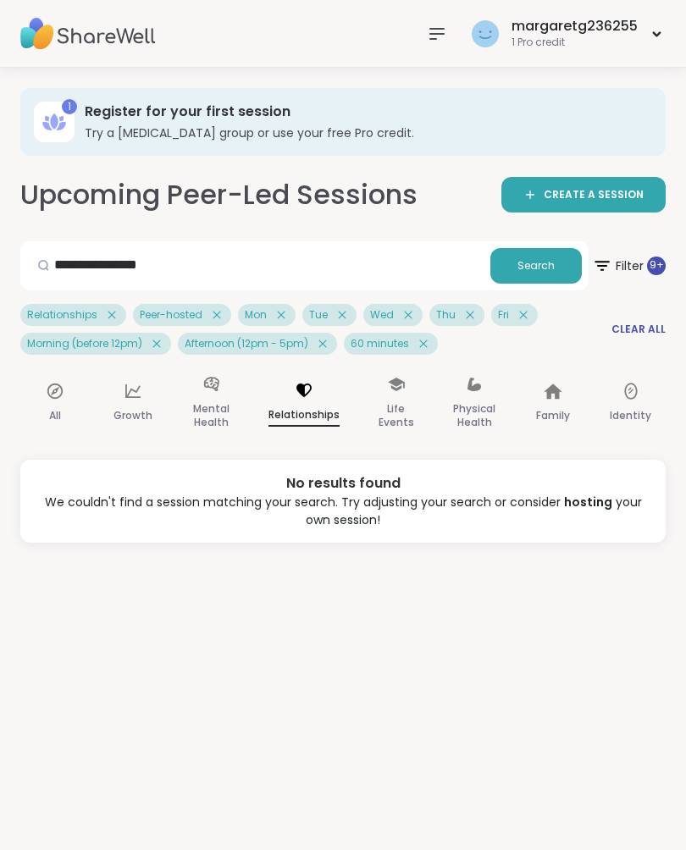
select select "**"
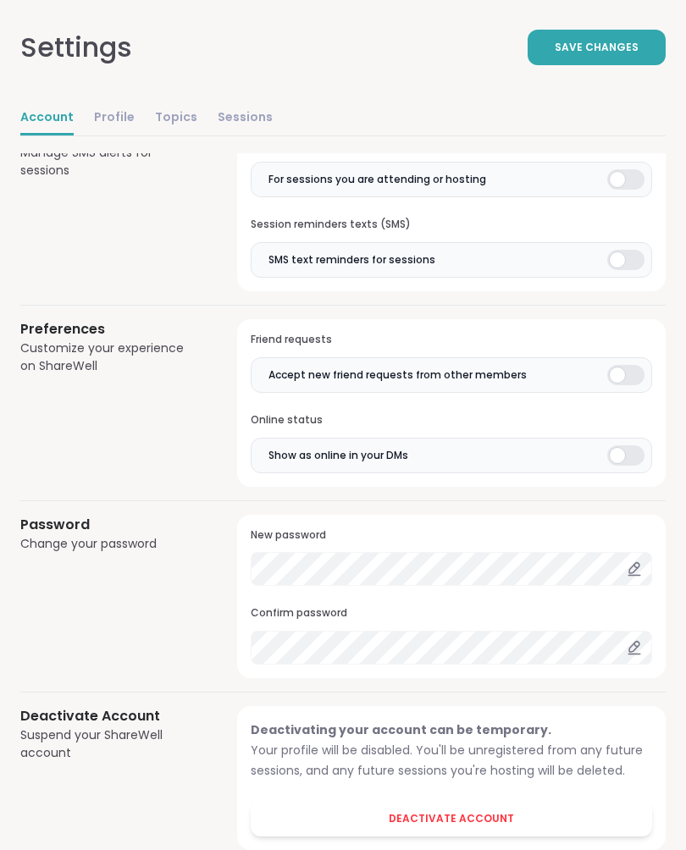
scroll to position [1244, 0]
click at [475, 812] on span "Deactivate Account" at bounding box center [451, 819] width 125 height 15
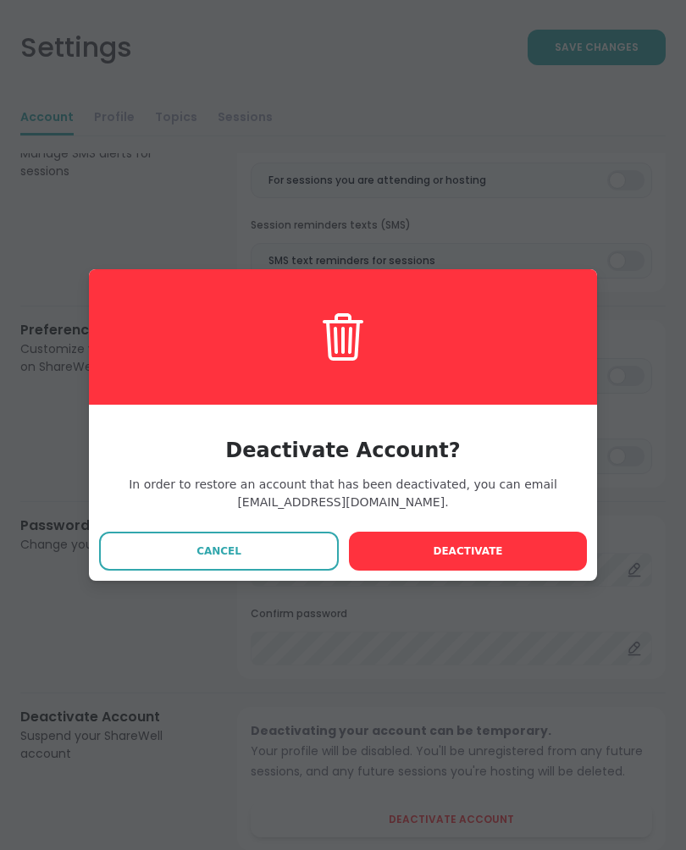
click at [525, 568] on button "Deactivate" at bounding box center [468, 551] width 238 height 39
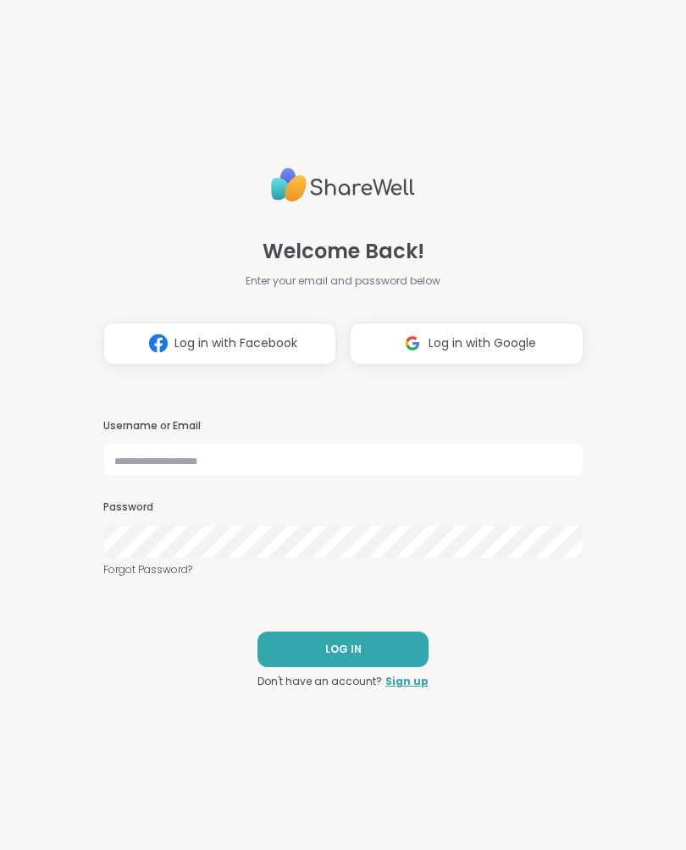
scroll to position [1, 0]
